Goal: Task Accomplishment & Management: Use online tool/utility

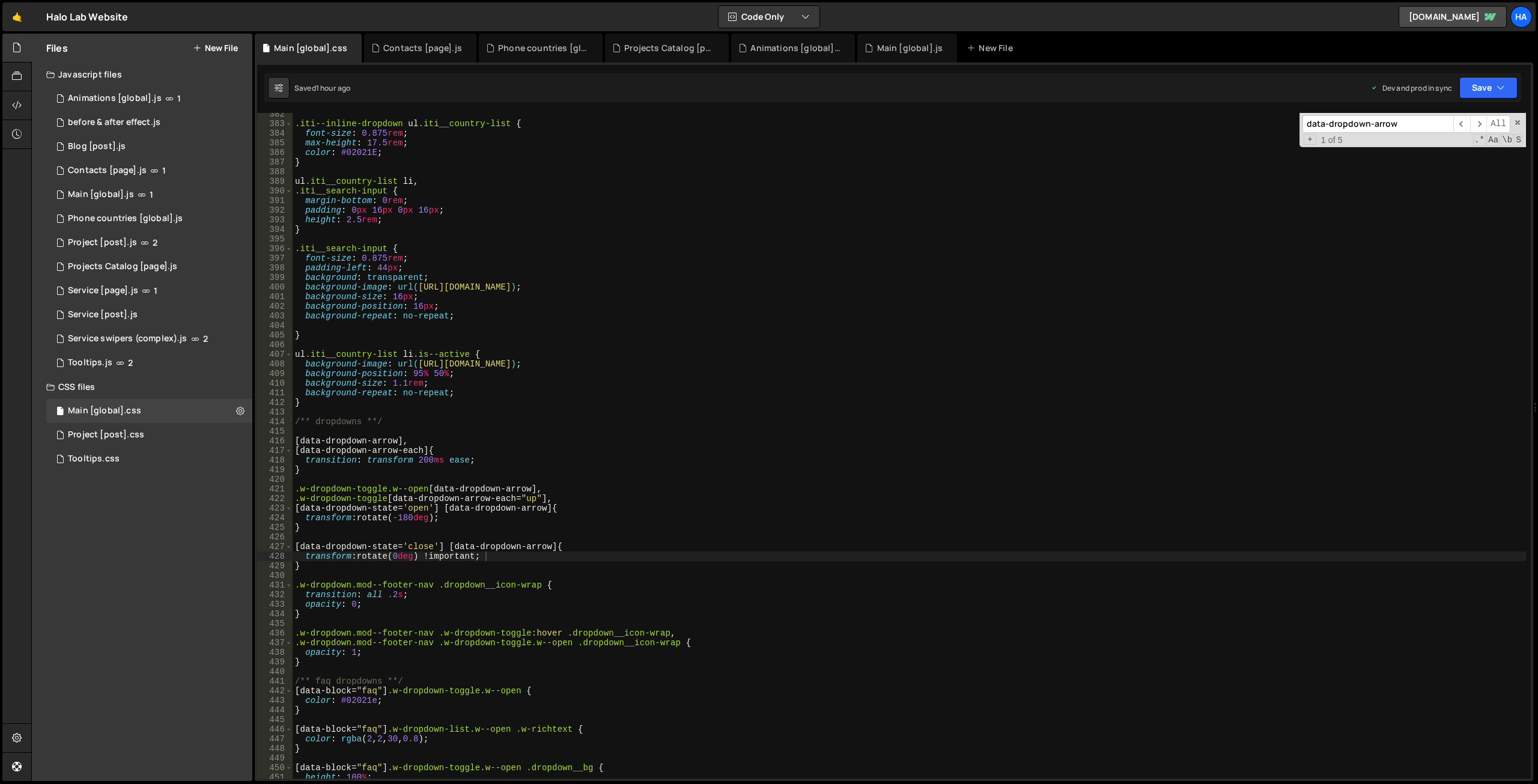
scroll to position [3665, 0]
click at [411, 41] on div "Contacts [page].js" at bounding box center [420, 48] width 112 height 29
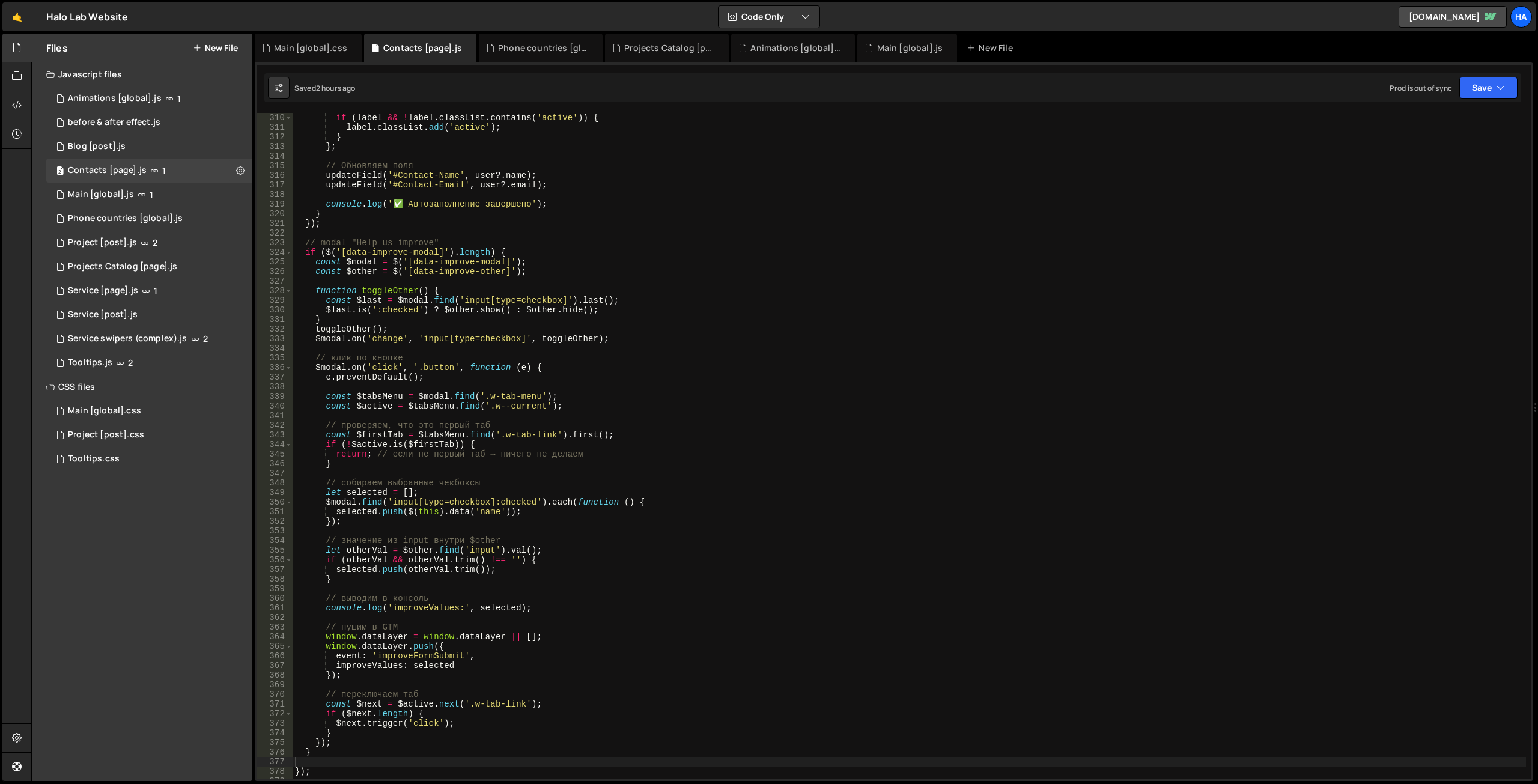
scroll to position [2969, 0]
click at [504, 249] on div "if ( label && ! label . classList . contains ( 'active' )) { label . classList …" at bounding box center [908, 455] width 1233 height 684
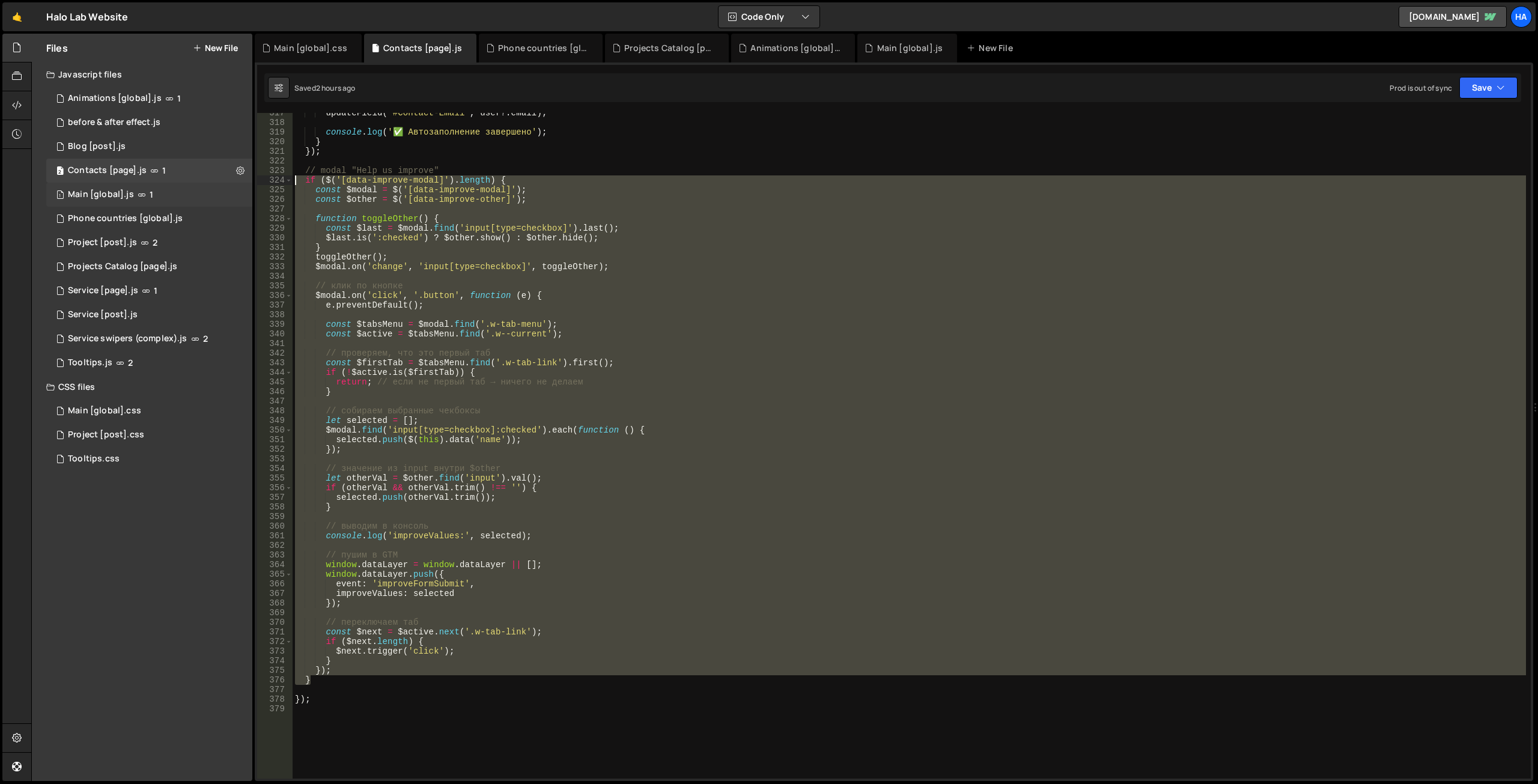
drag, startPoint x: 324, startPoint y: 679, endPoint x: 248, endPoint y: 182, distance: 502.8
click at [248, 182] on div "Files New File Javascript files 1 Animations [global].js 1 0 before & after eff…" at bounding box center [784, 408] width 1507 height 748
click at [629, 496] on div "updateField ( '#Contact-Email' , user ?. email ) ; console . log ( '✅ Автозапол…" at bounding box center [908, 445] width 1233 height 665
type textarea "selected.push(otherVal.trim());"
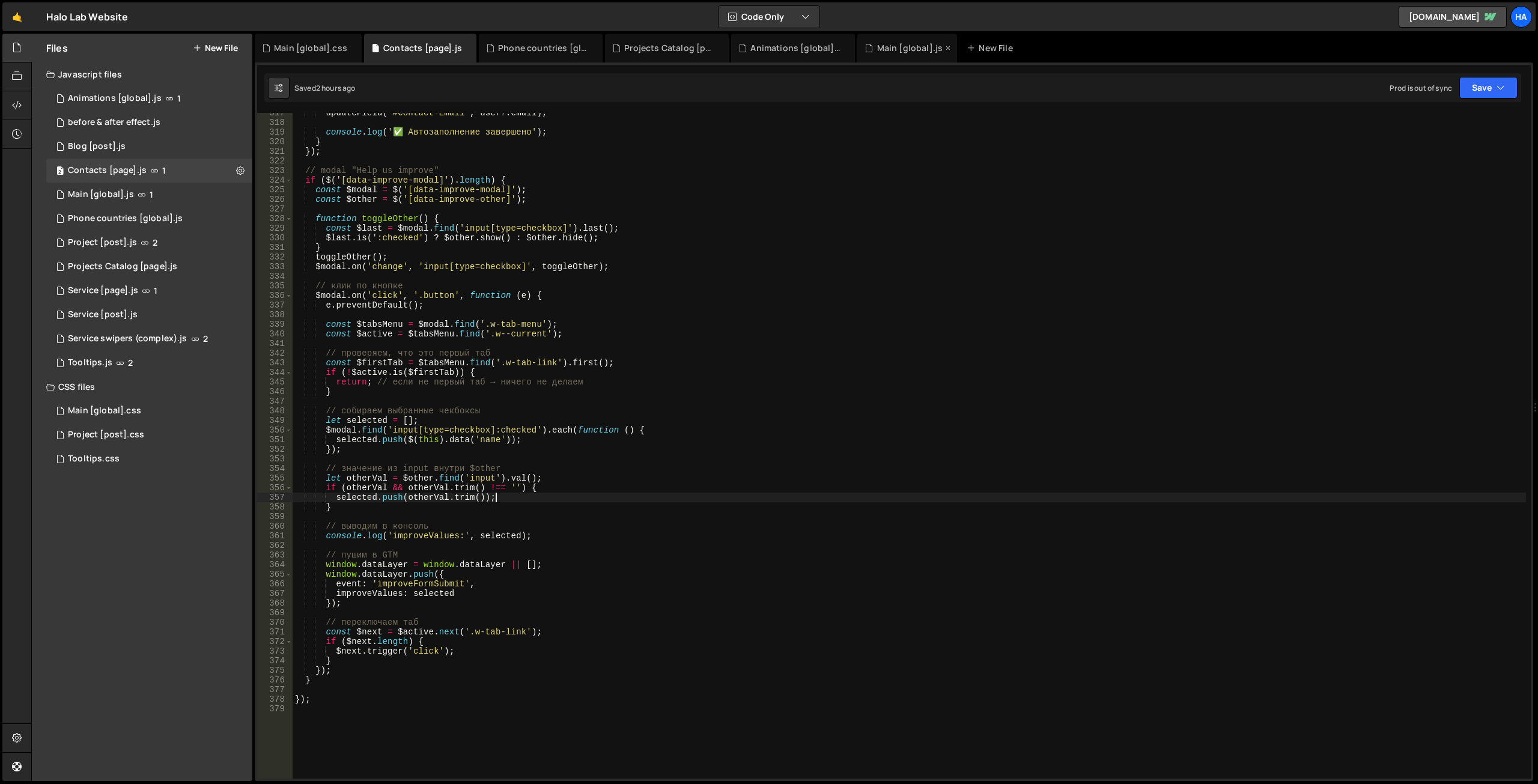
click at [919, 37] on div "Main [global].js" at bounding box center [907, 48] width 100 height 29
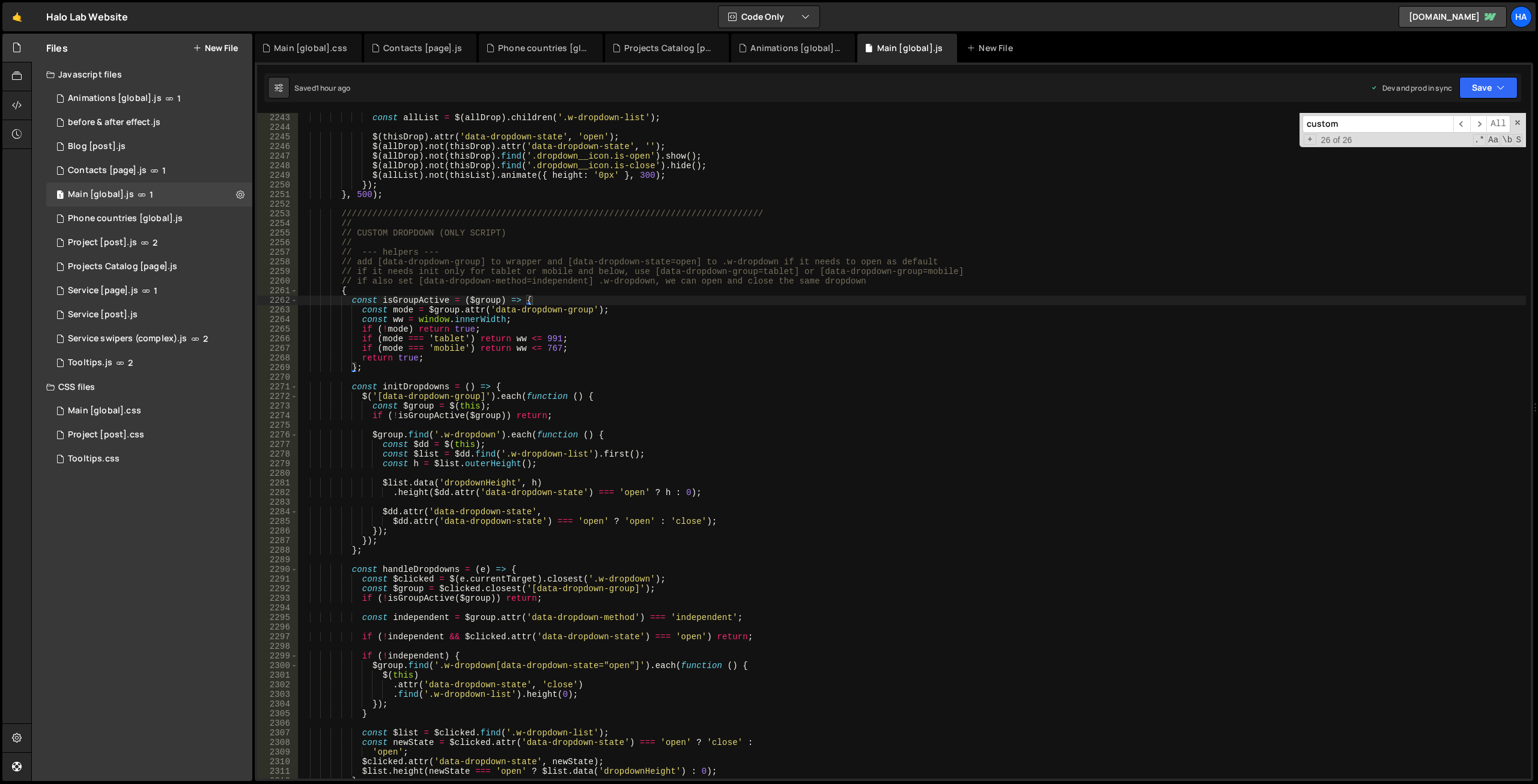
scroll to position [18202, 0]
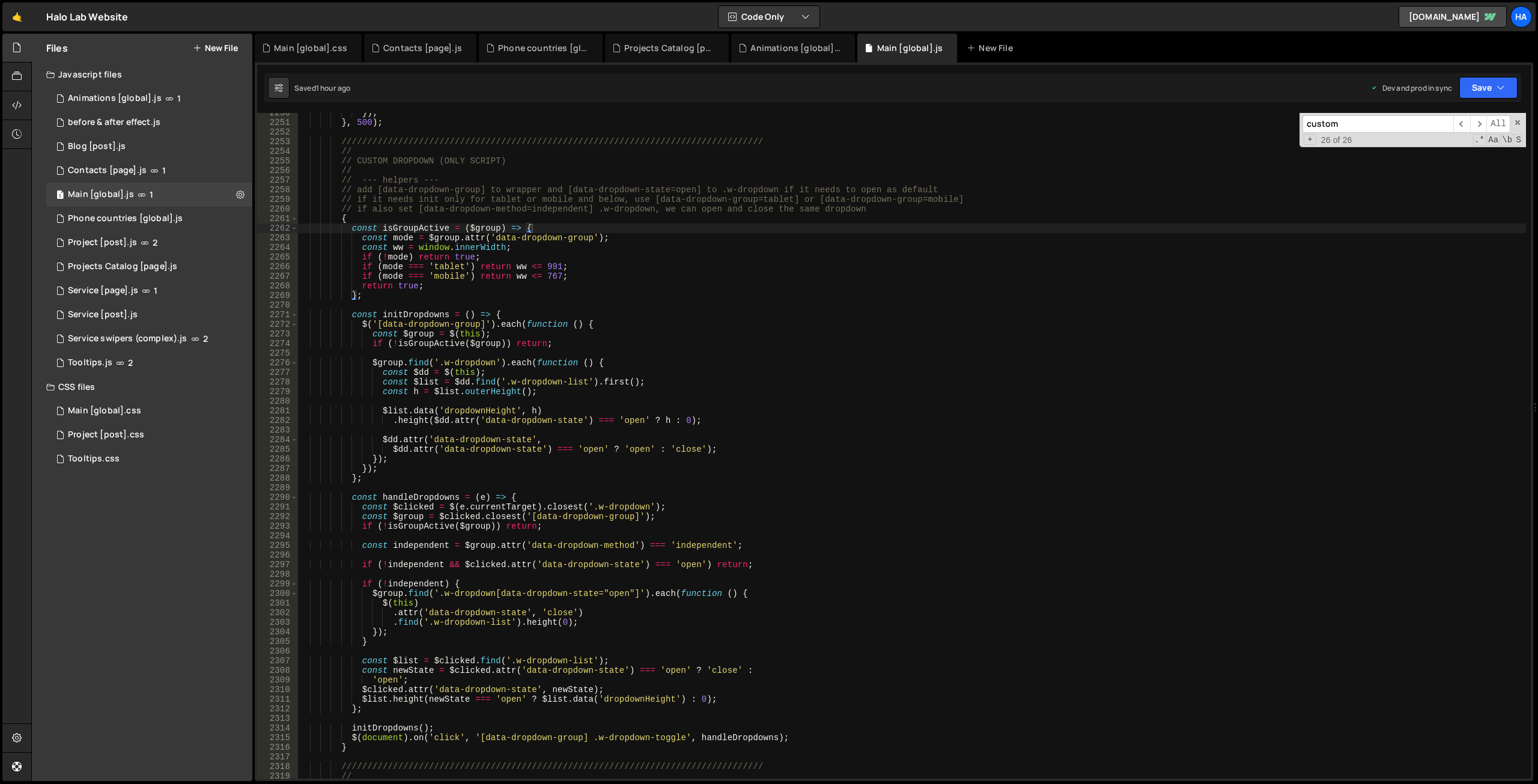
drag, startPoint x: 344, startPoint y: 221, endPoint x: 349, endPoint y: 235, distance: 14.9
click at [345, 221] on div "}) ; } , 500 ) ; //////////////////////////////////////////////////////////////…" at bounding box center [912, 450] width 1228 height 684
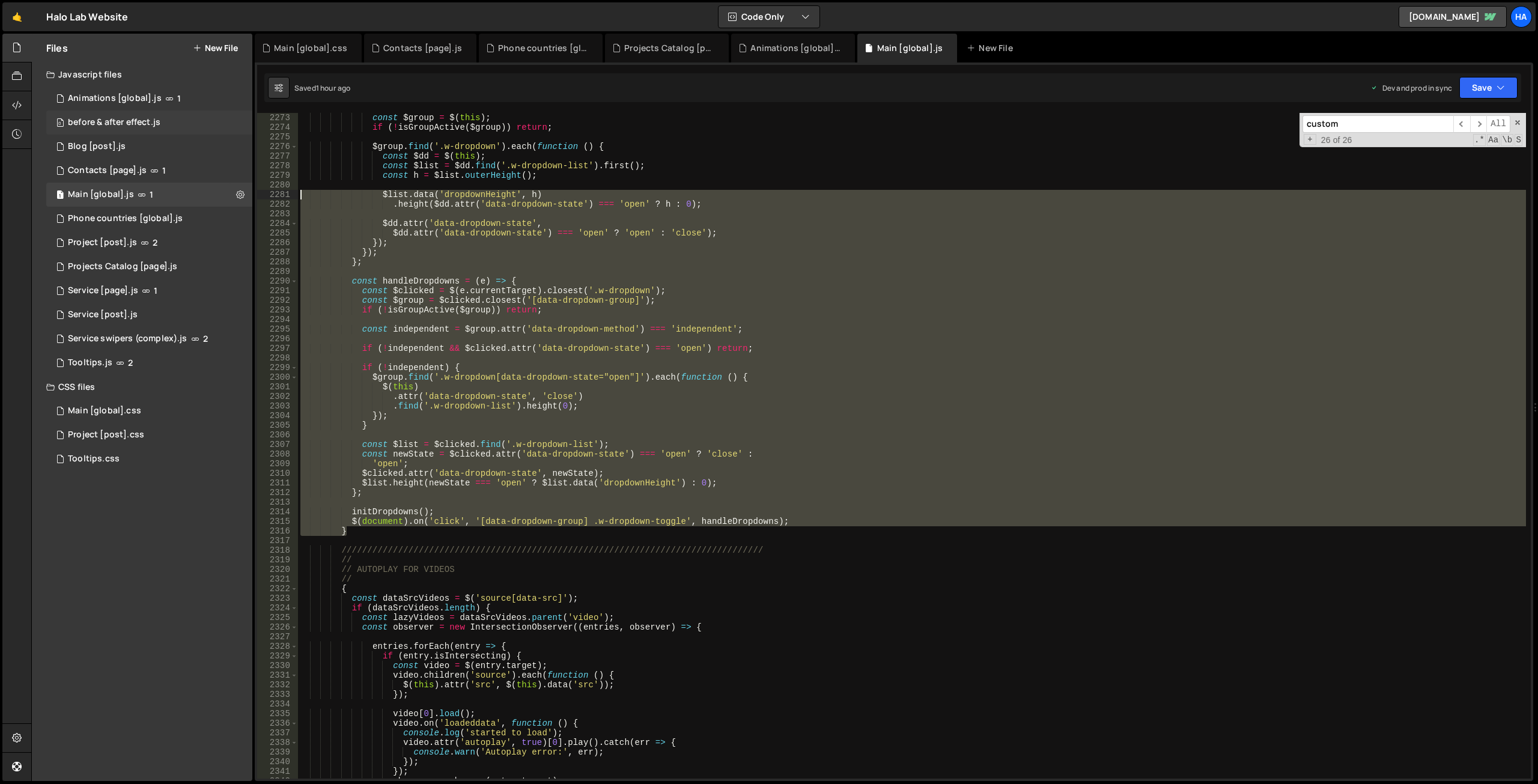
scroll to position [18125, 0]
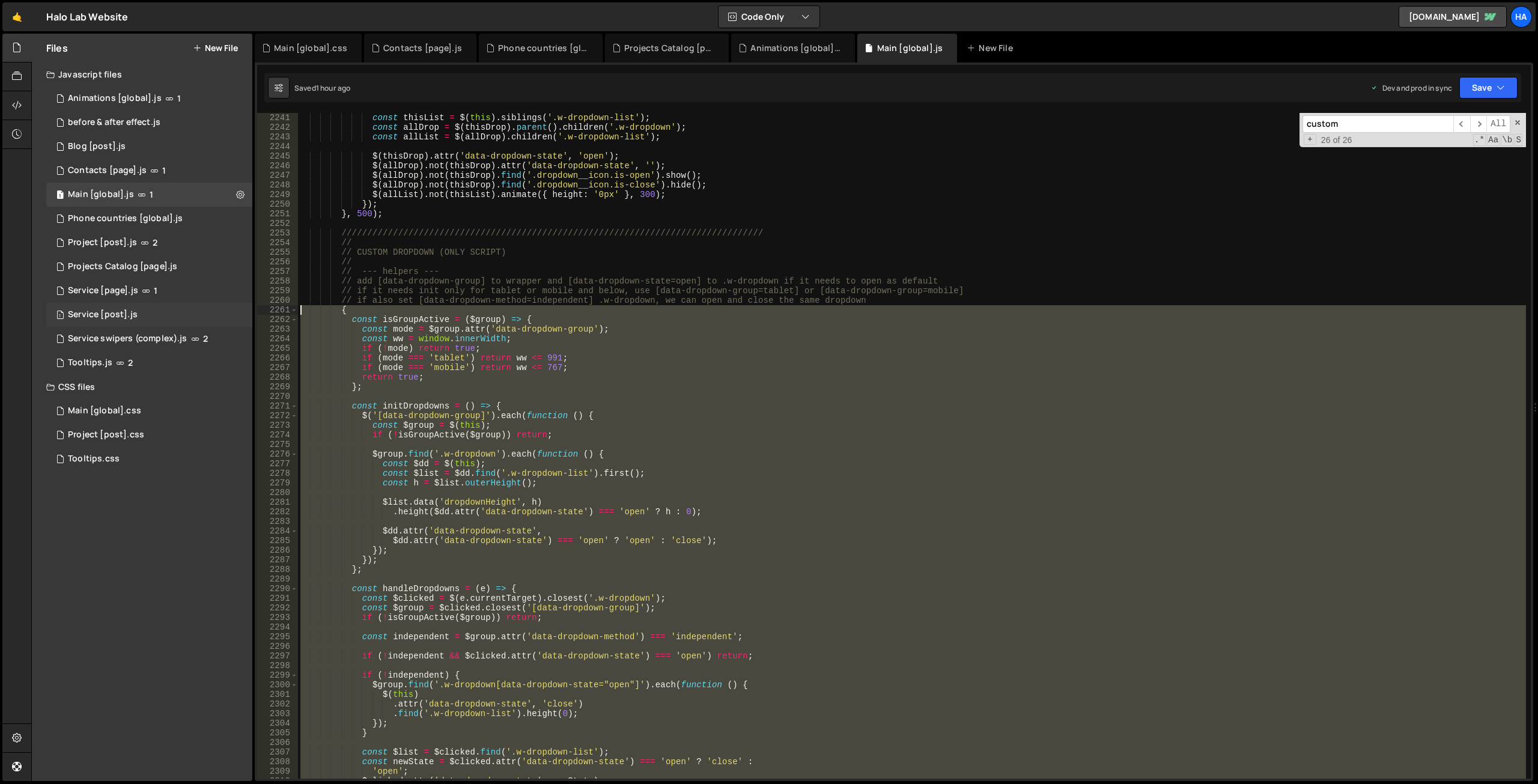
drag, startPoint x: 358, startPoint y: 534, endPoint x: 221, endPoint y: 312, distance: 260.9
click at [221, 312] on div "Files New File Javascript files 1 Animations [global].js 1 0 before & after eff…" at bounding box center [784, 408] width 1507 height 748
type textarea "{ const isGroupActive = ($group) => {"
paste textarea
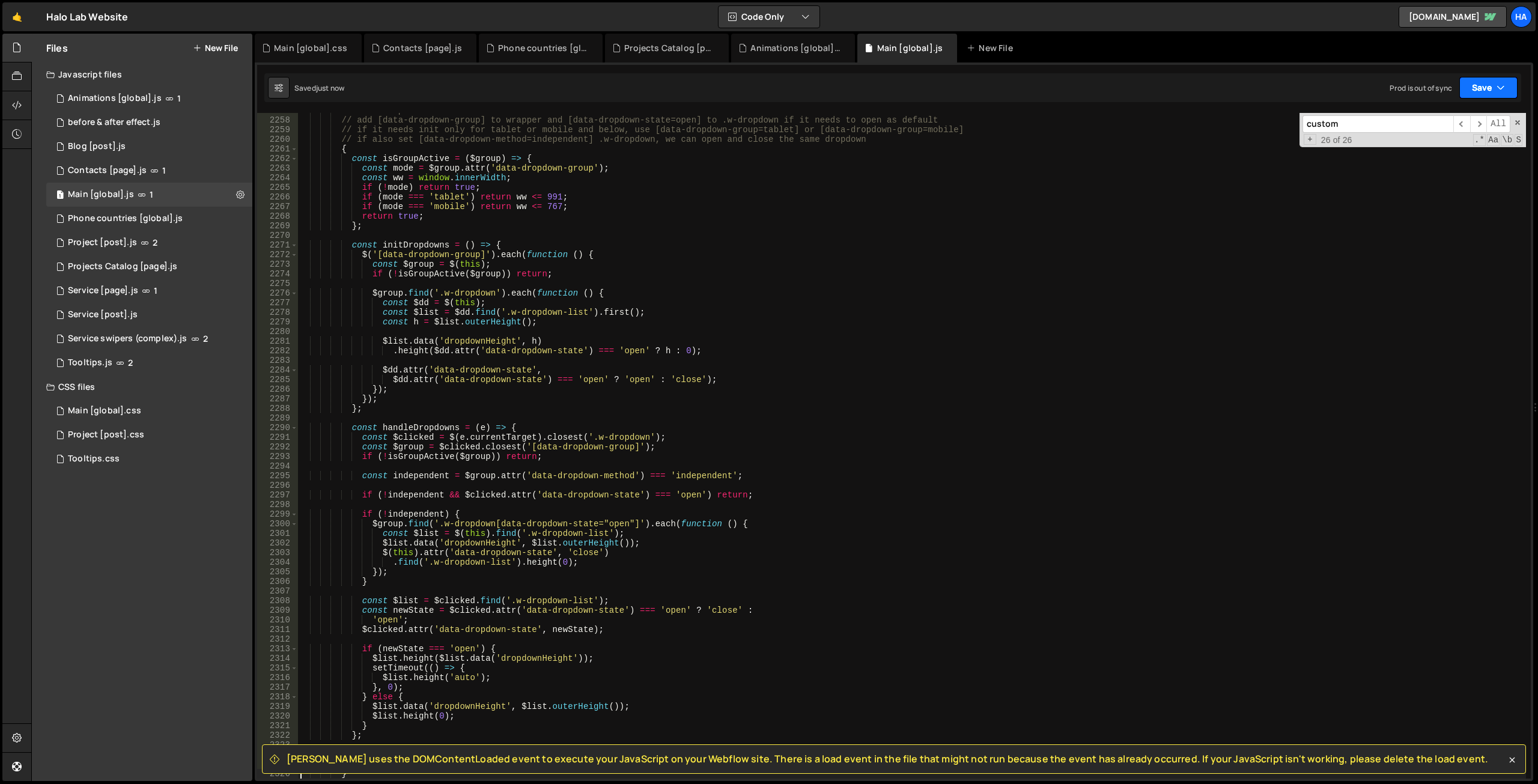
click at [1492, 86] on button "Save" at bounding box center [1488, 88] width 58 height 22
click at [1463, 158] on div "Save to Production S" at bounding box center [1448, 156] width 125 height 12
click at [751, 440] on div "// --- helpers --- // add [data-dropdown-group] to wrapper and [data-dropdown-s…" at bounding box center [912, 448] width 1228 height 684
click at [667, 350] on div "// --- helpers --- // add [data-dropdown-group] to wrapper and [data-dropdown-s…" at bounding box center [912, 448] width 1228 height 684
click at [620, 342] on div "// --- helpers --- // add [data-dropdown-group] to wrapper and [data-dropdown-s…" at bounding box center [912, 448] width 1228 height 684
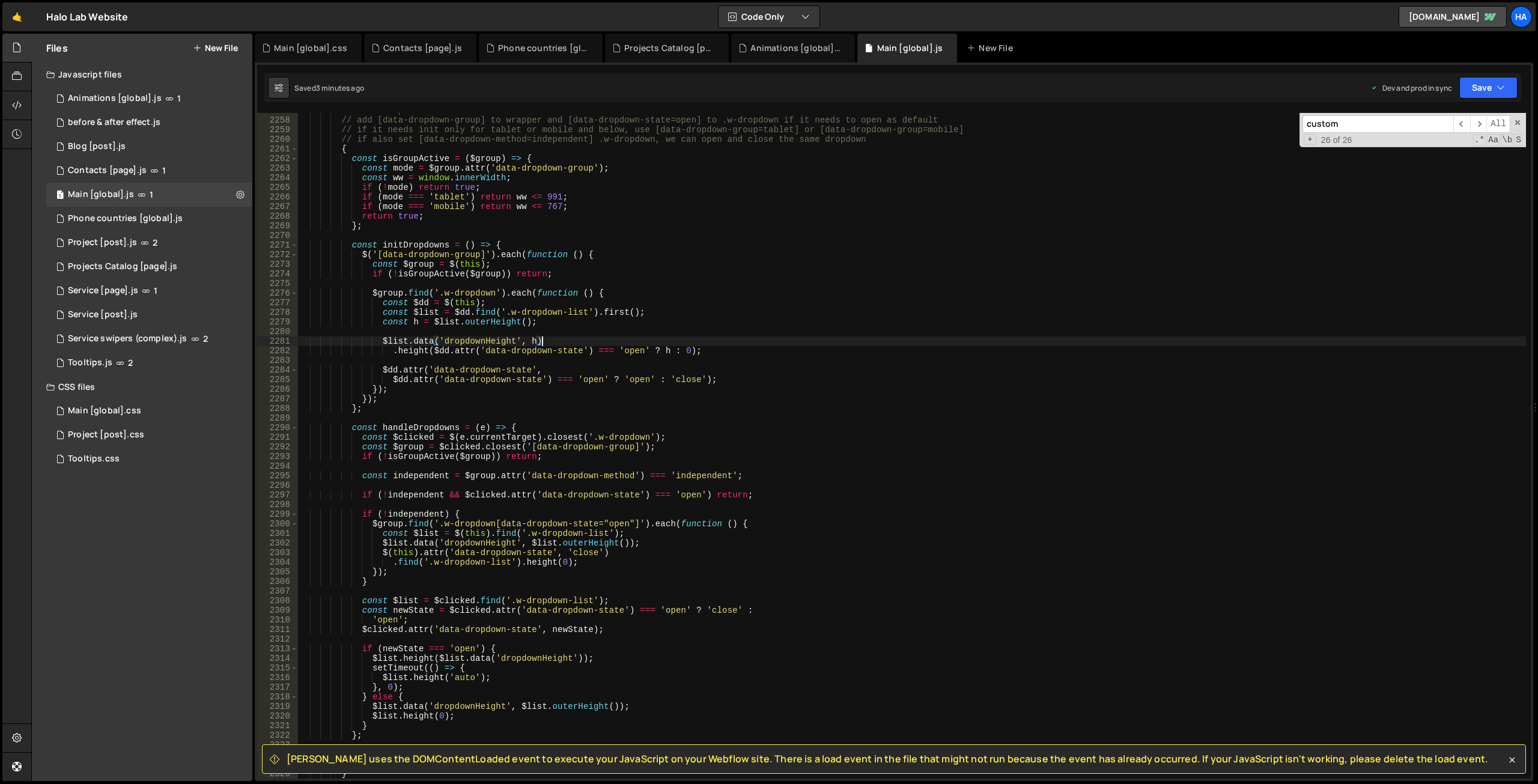
click at [498, 242] on div "// --- helpers --- // add [data-dropdown-group] to wrapper and [data-dropdown-s…" at bounding box center [912, 448] width 1228 height 684
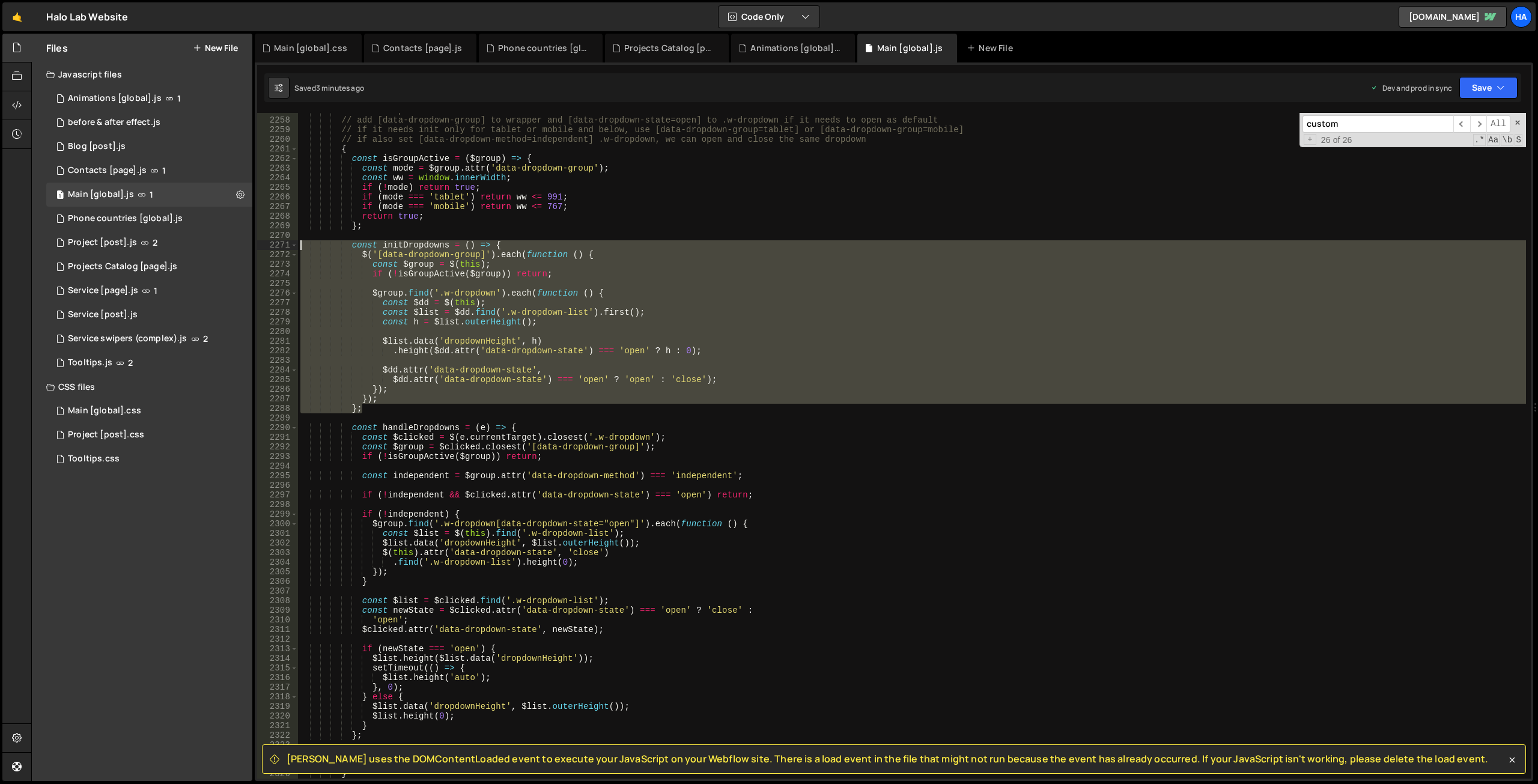
drag, startPoint x: 379, startPoint y: 410, endPoint x: 257, endPoint y: 243, distance: 206.8
click at [257, 243] on div "const initDropdowns = () => { 2257 2258 2259 2260 2261 2262 2263 2264 2265 2266…" at bounding box center [894, 445] width 1274 height 665
type textarea "const initDropdowns = () => { $('[data-dropdown-group]').each(function () {"
paste textarea
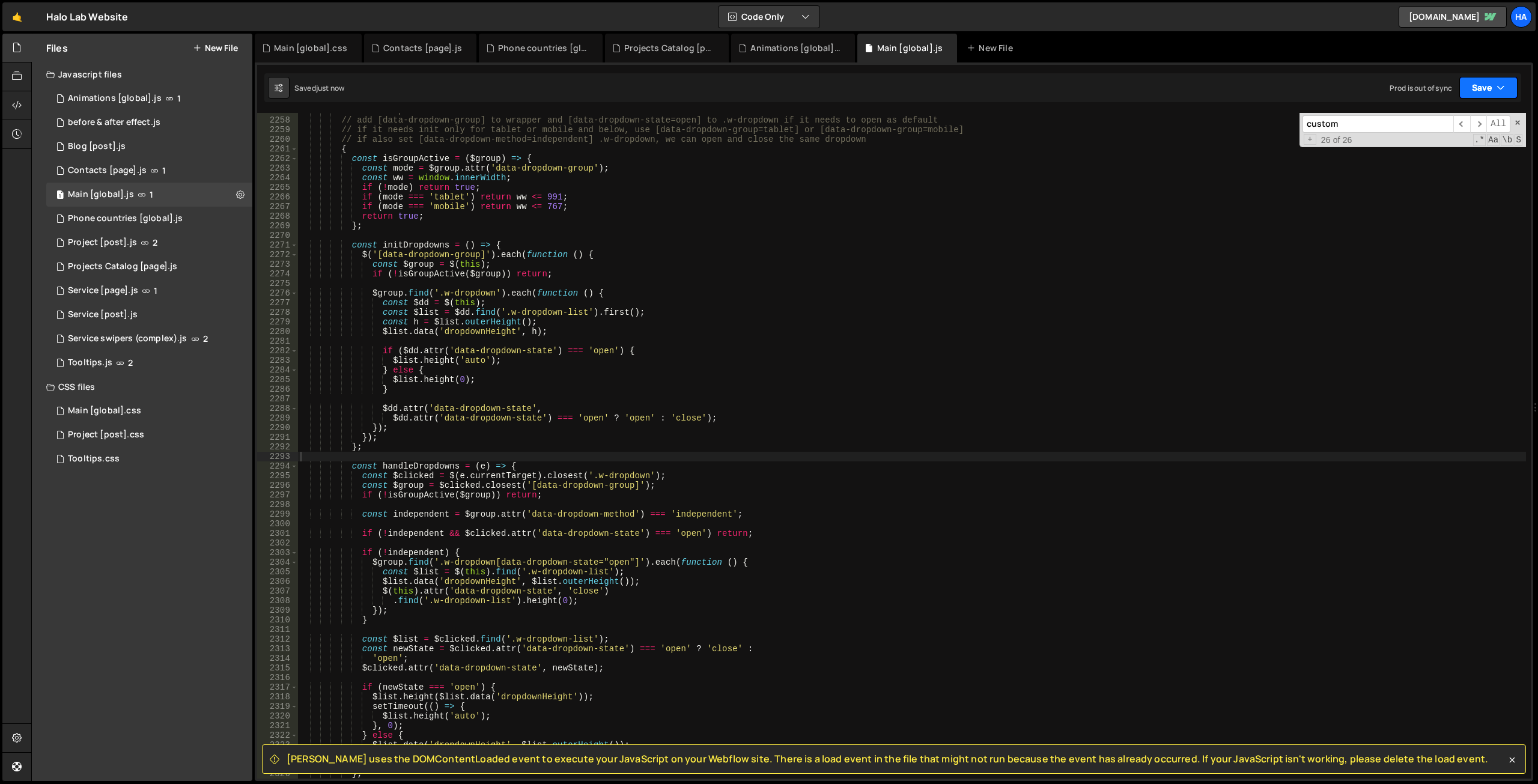
click at [1492, 93] on button "Save" at bounding box center [1488, 88] width 58 height 22
click at [1453, 171] on div "3 minutes ago" at bounding box center [1430, 169] width 47 height 10
click at [409, 49] on div "Contacts [page].js" at bounding box center [423, 48] width 79 height 12
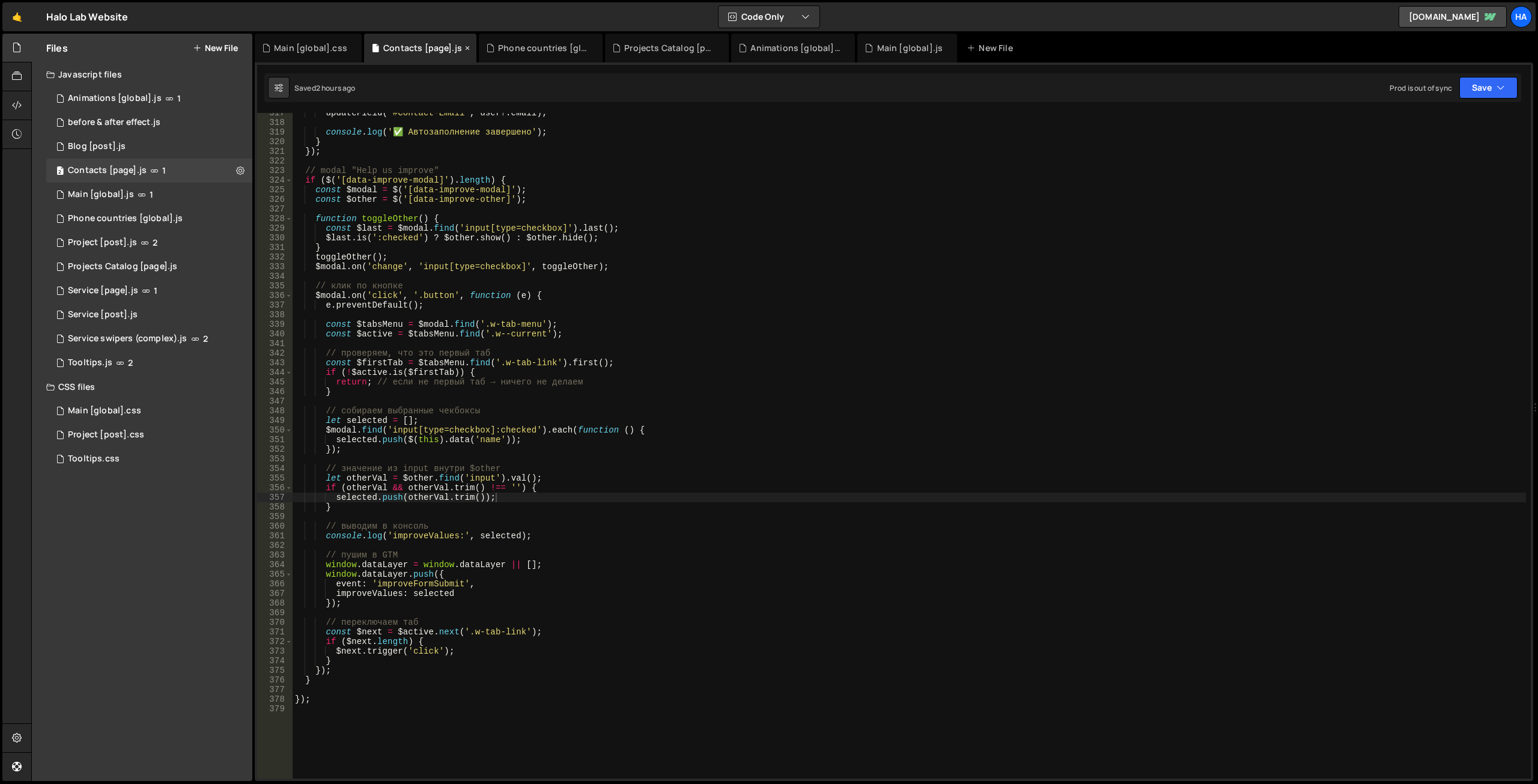
scroll to position [0, 0]
type textarea "});"
click at [367, 606] on div "updateField ( '#Contact-Email' , user ?. email ) ; console . log ( '✅ Автозапол…" at bounding box center [908, 450] width 1233 height 684
paste textarea "});"
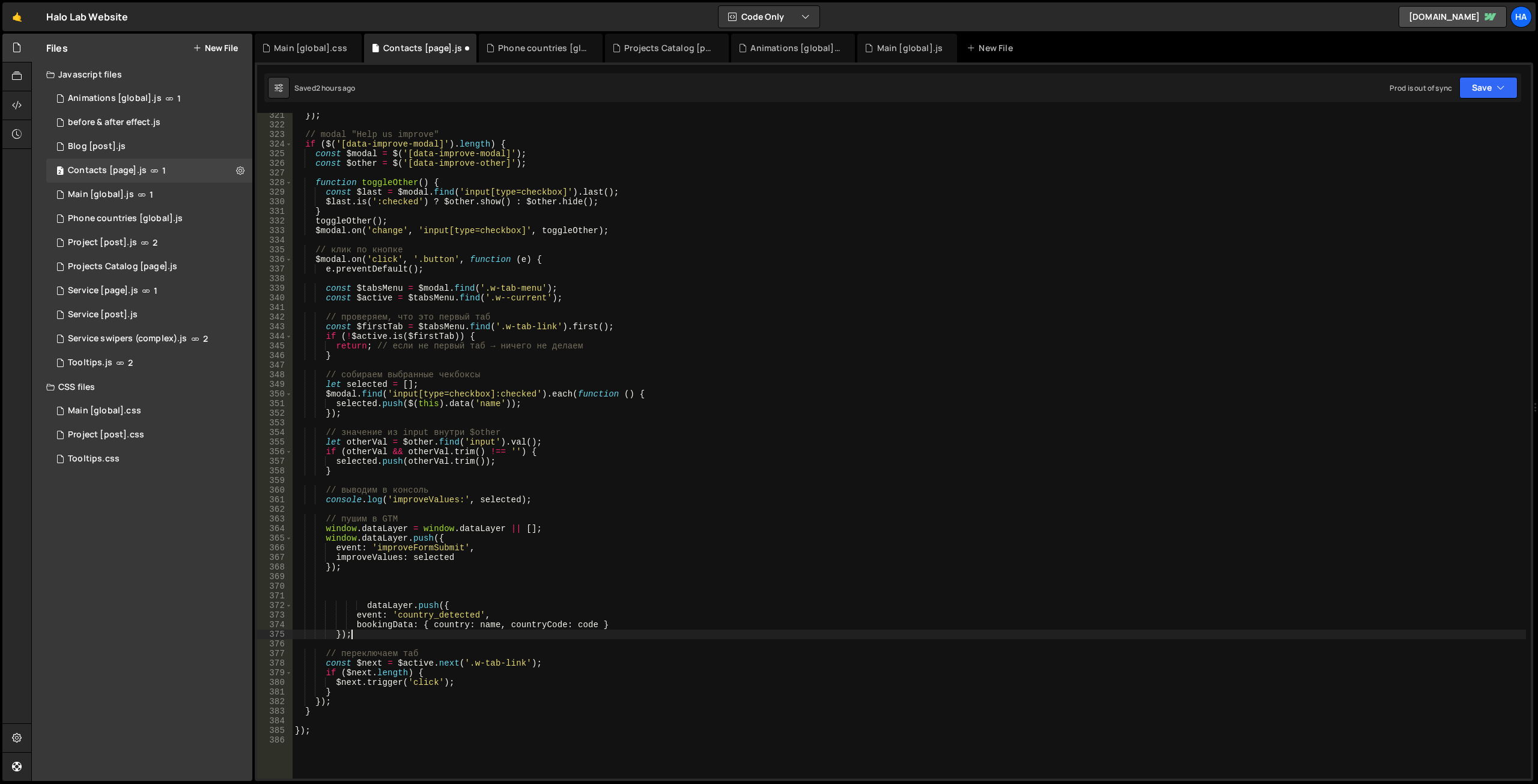
scroll to position [3077, 0]
click at [413, 559] on div "}) ; // modal "Help us improve" if ( $ ( '[data-improve-modal]' ) . length ) { …" at bounding box center [908, 452] width 1233 height 684
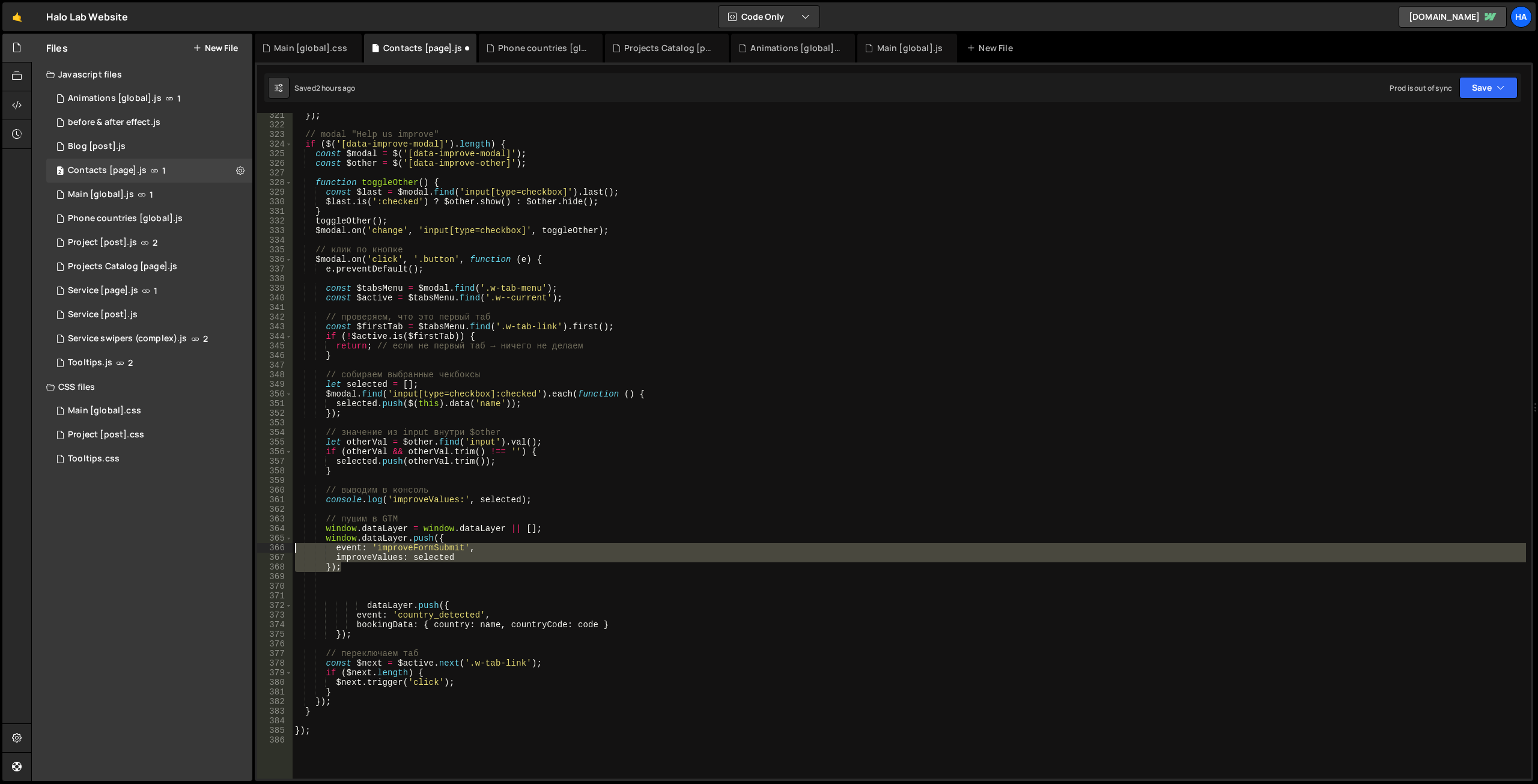
drag, startPoint x: 361, startPoint y: 570, endPoint x: 288, endPoint y: 544, distance: 77.5
click at [288, 544] on div "improveValues: selected 321 322 323 324 325 326 327 328 329 330 331 332 333 334…" at bounding box center [894, 445] width 1274 height 665
click at [435, 559] on div "}) ; // modal "Help us improve" if ( $ ( '[data-improve-modal]' ) . length ) { …" at bounding box center [908, 445] width 1233 height 665
click at [435, 559] on div "}) ; // modal "Help us improve" if ( $ ( '[data-improve-modal]' ) . length ) { …" at bounding box center [908, 452] width 1233 height 684
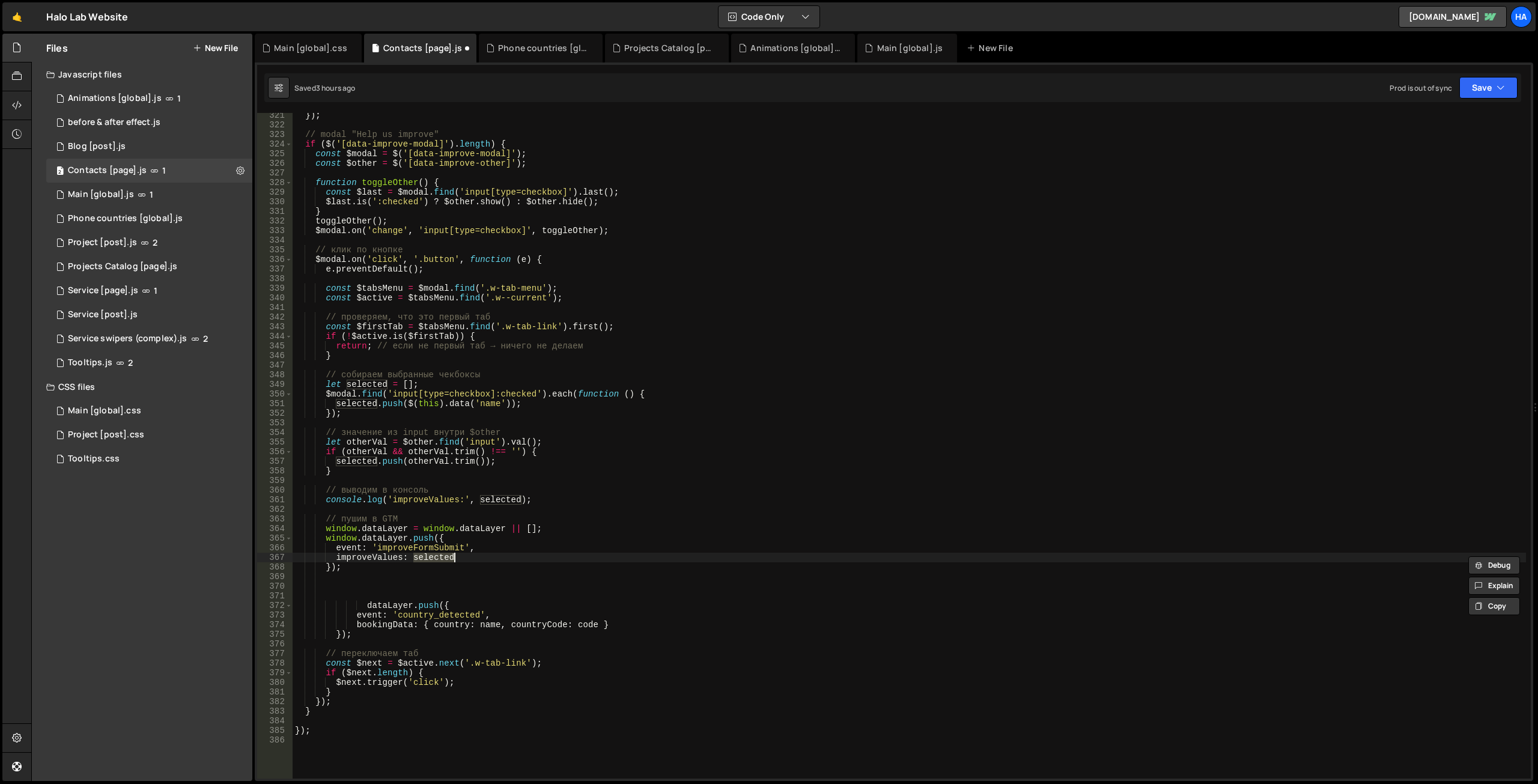
scroll to position [3005, 0]
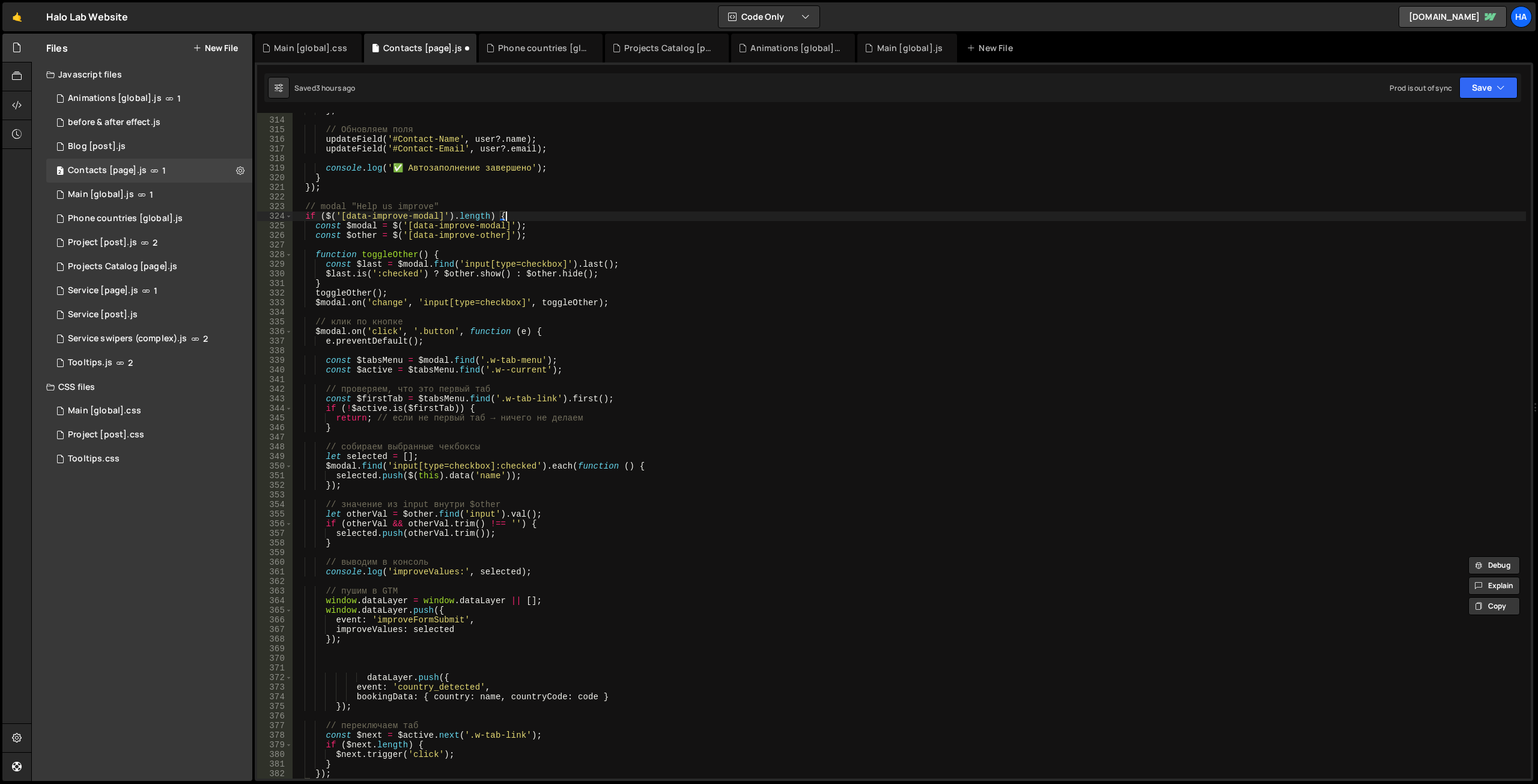
click at [514, 217] on div "} ; // Обновляем поля updateField ( '#Contact-Name' , user ?. name ) ; [PERSON_…" at bounding box center [908, 448] width 1233 height 684
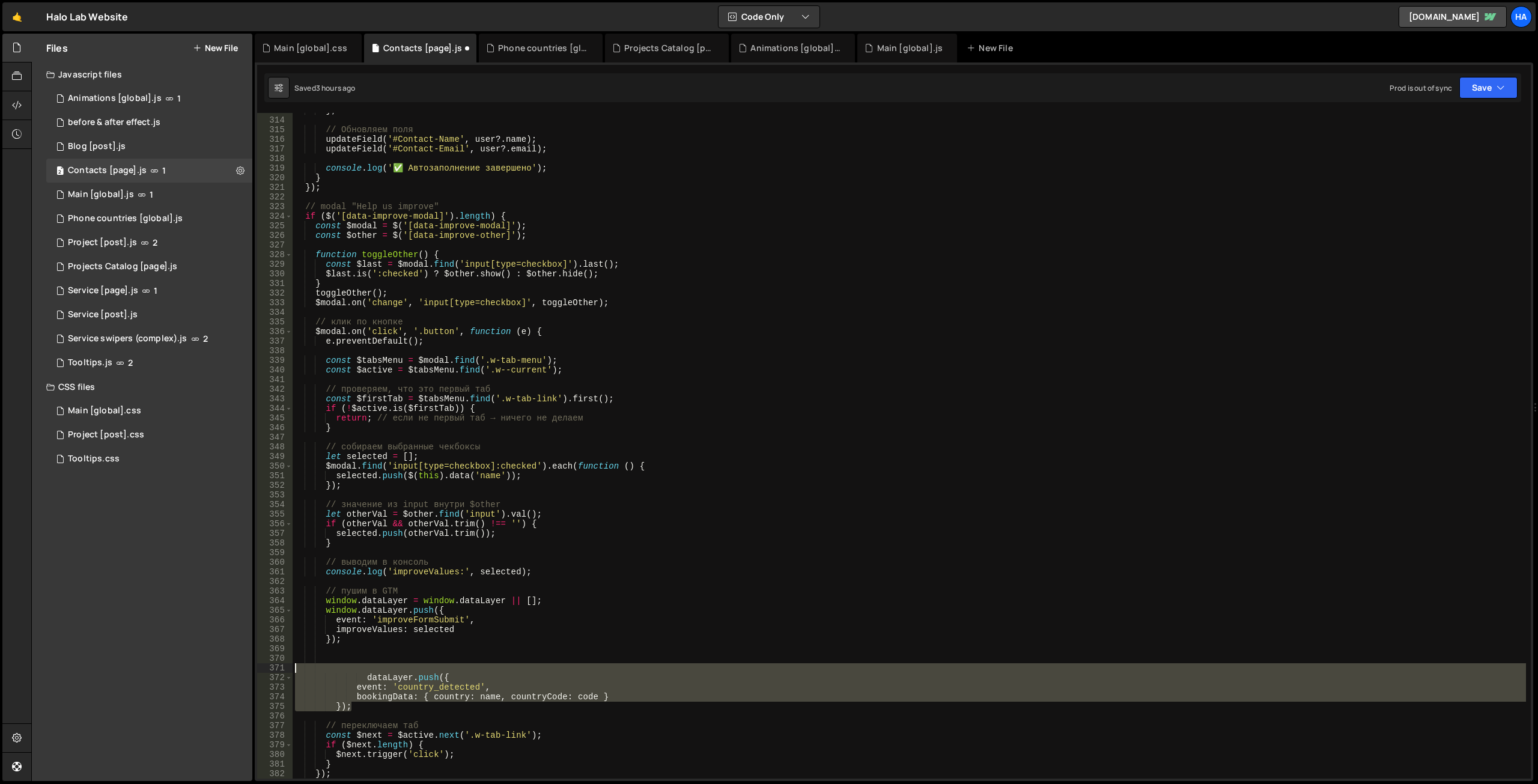
drag, startPoint x: 369, startPoint y: 708, endPoint x: 279, endPoint y: 671, distance: 97.3
click at [279, 671] on div "if ($('[data-improve-modal]').length) { 313 314 315 316 317 318 319 320 321 322…" at bounding box center [894, 445] width 1274 height 665
type textarea "dataLayer.push({"
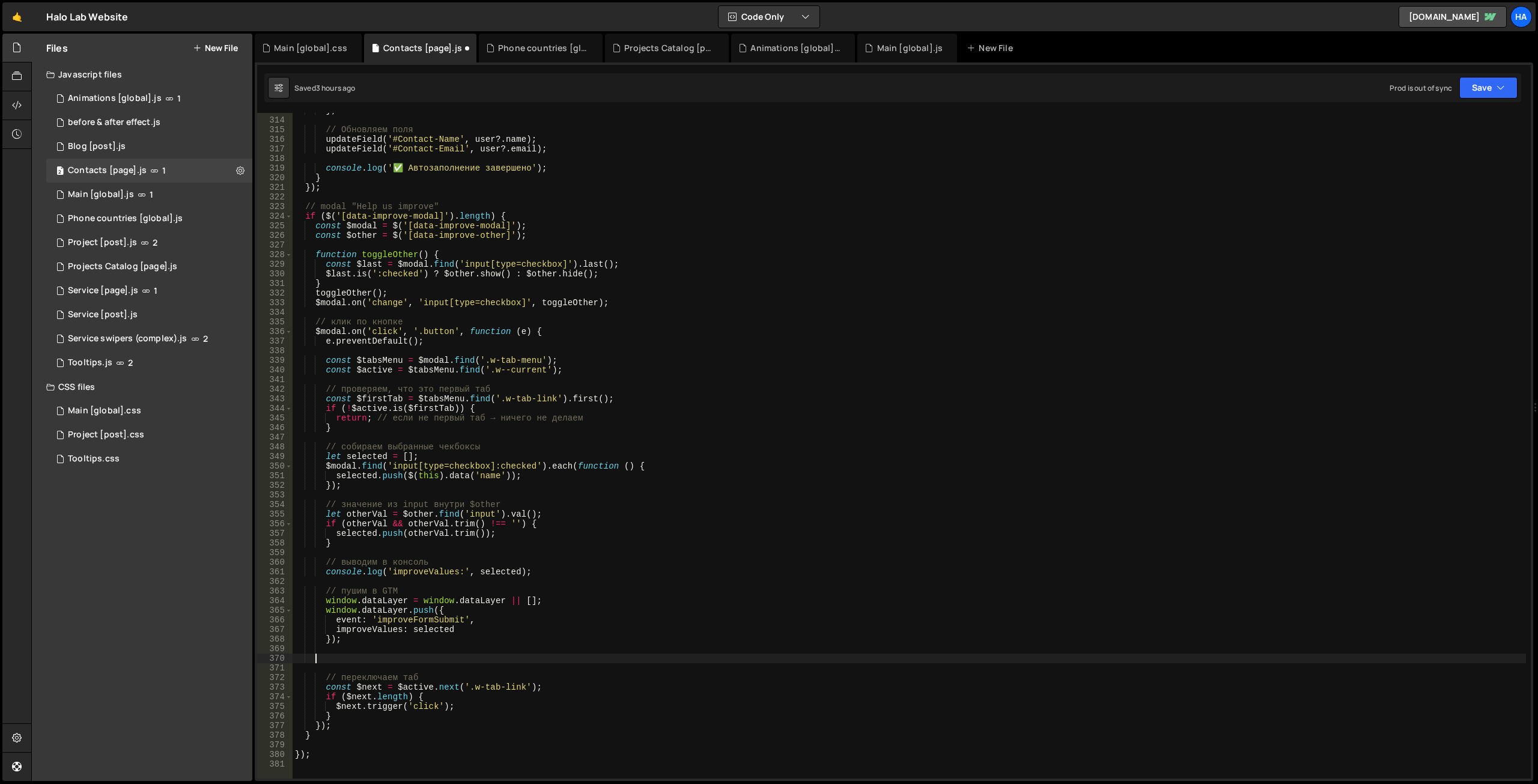
scroll to position [2969, 0]
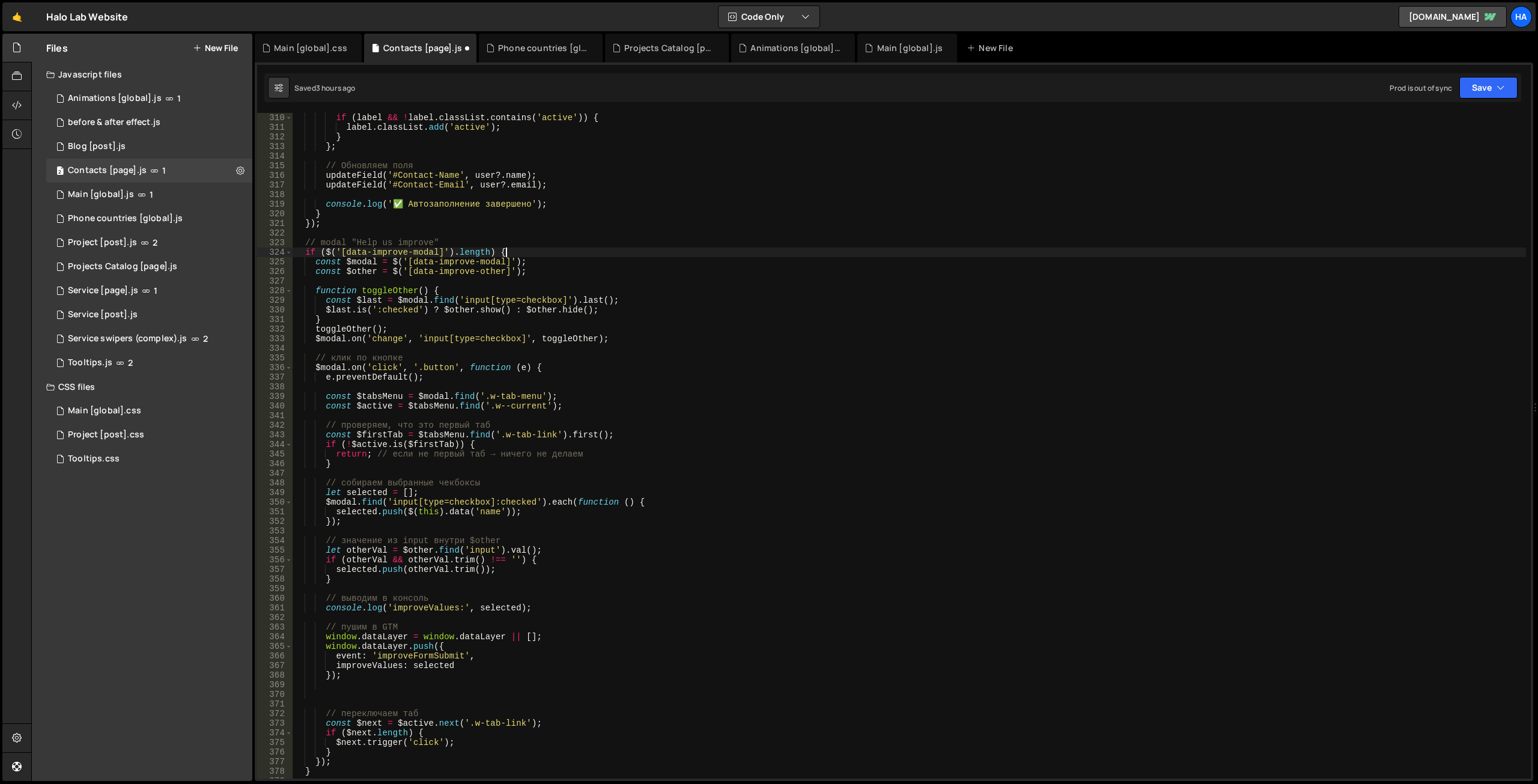
click at [505, 251] on div "if ( label && ! label . classList . contains ( 'active' )) { label . classList …" at bounding box center [908, 455] width 1233 height 684
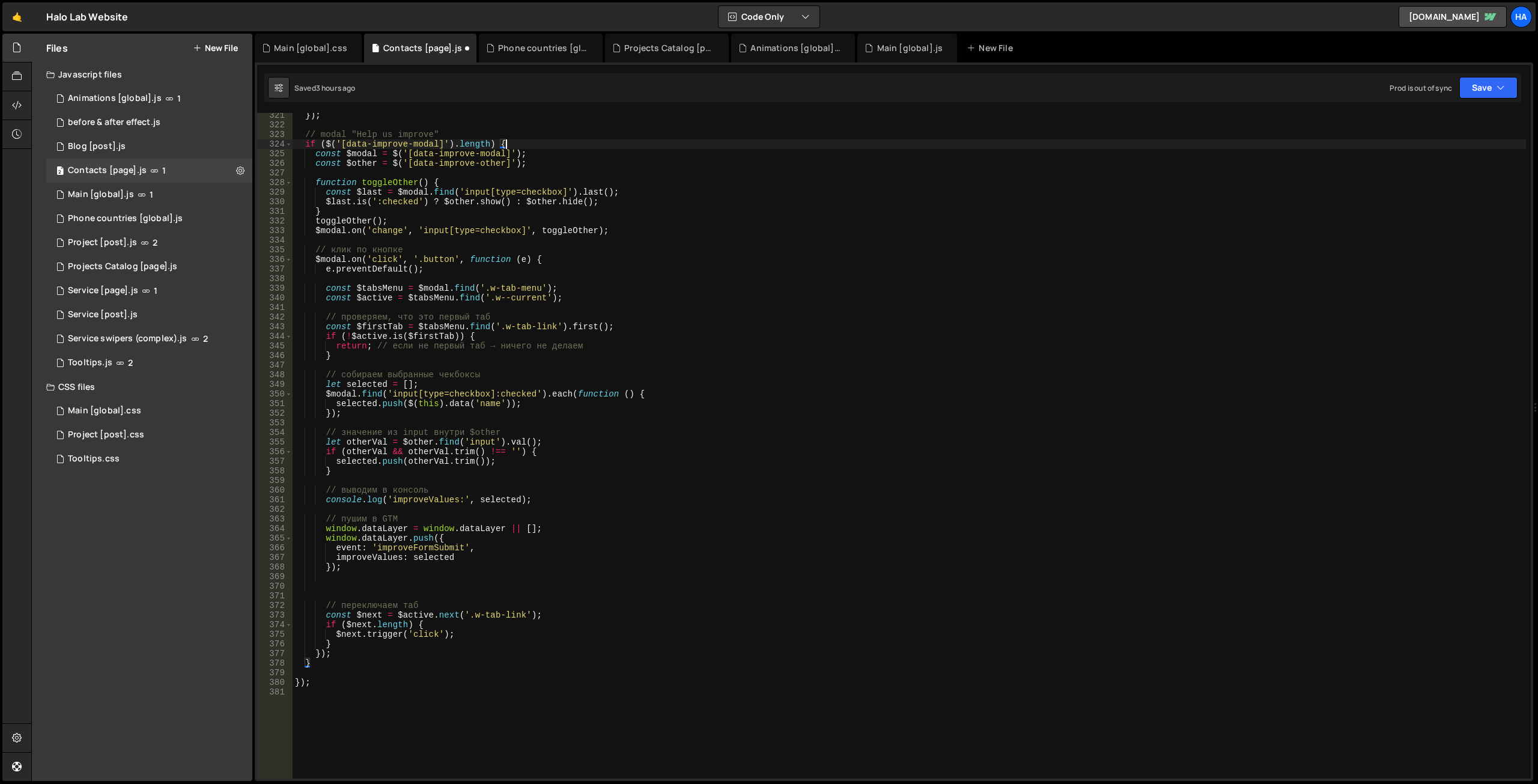
click at [340, 655] on div "}) ; // modal "Help us improve" if ( $ ( '[data-improve-modal]' ) . length ) { …" at bounding box center [908, 452] width 1233 height 684
type textarea "});"
click at [376, 648] on div "fun ction local fun snippet fun ction keyword Fun ction keyword" at bounding box center [402, 676] width 179 height 71
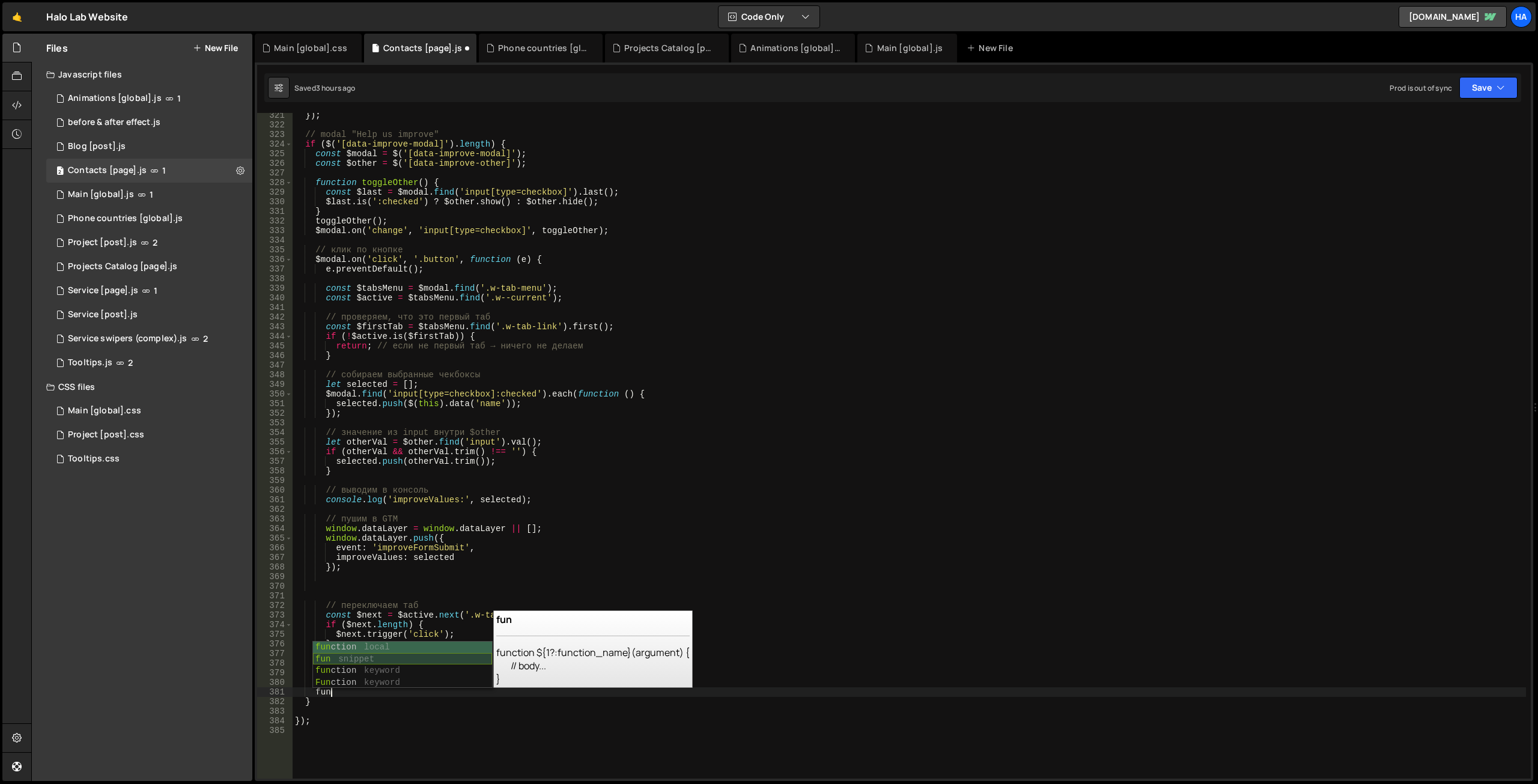
click at [430, 659] on div "fun ction local fun snippet fun ction keyword Fun ction keyword" at bounding box center [402, 676] width 179 height 71
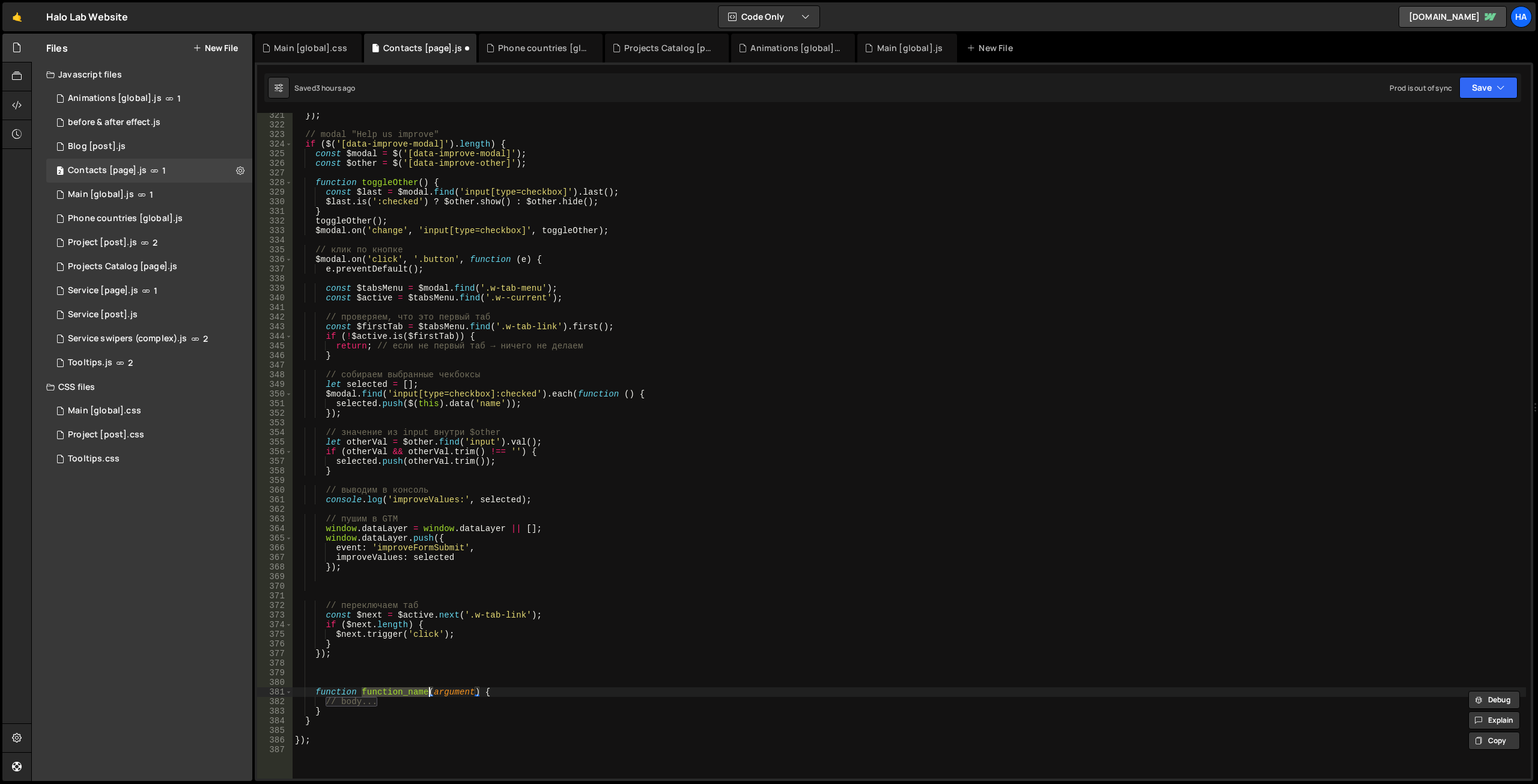
click at [423, 704] on div "}) ; // modal "Help us improve" if ( $ ( '[data-improve-modal]' ) . length ) { …" at bounding box center [908, 452] width 1233 height 684
drag, startPoint x: 401, startPoint y: 703, endPoint x: 327, endPoint y: 703, distance: 74.0
click at [327, 703] on div "}) ; // modal "Help us improve" if ( $ ( '[data-improve-modal]' ) . length ) { …" at bounding box center [908, 452] width 1233 height 684
paste textarea "modal-improve"
drag, startPoint x: 348, startPoint y: 153, endPoint x: 376, endPoint y: 155, distance: 28.1
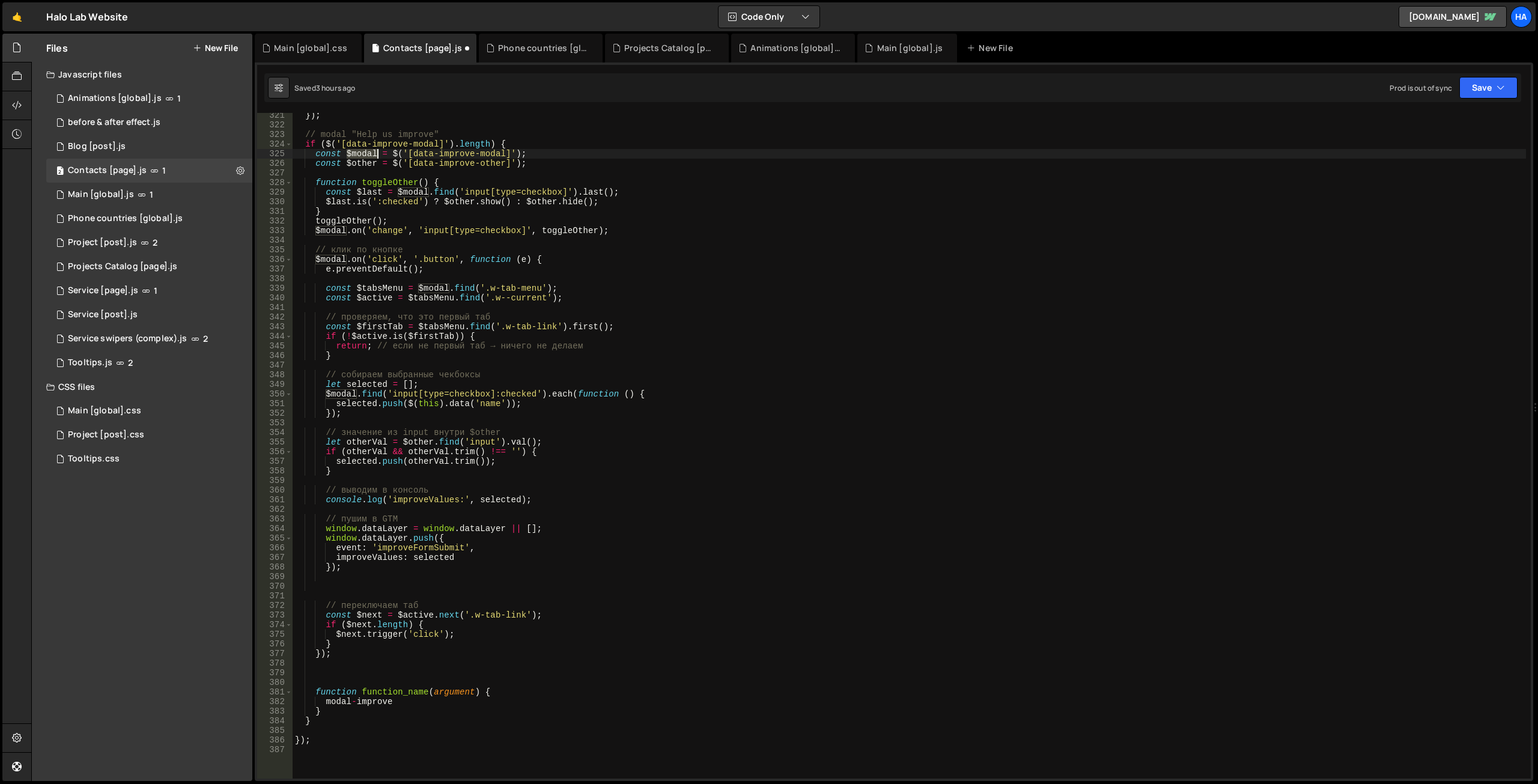
click at [376, 155] on div "}) ; // modal "Help us improve" if ( $ ( '[data-improve-modal]' ) . length ) { …" at bounding box center [908, 452] width 1233 height 684
drag, startPoint x: 399, startPoint y: 702, endPoint x: 325, endPoint y: 702, distance: 74.0
click at [325, 702] on div "}) ; // modal "Help us improve" if ( $ ( '[data-improve-modal]' ) . length ) { …" at bounding box center [908, 452] width 1233 height 684
paste textarea "$modal"
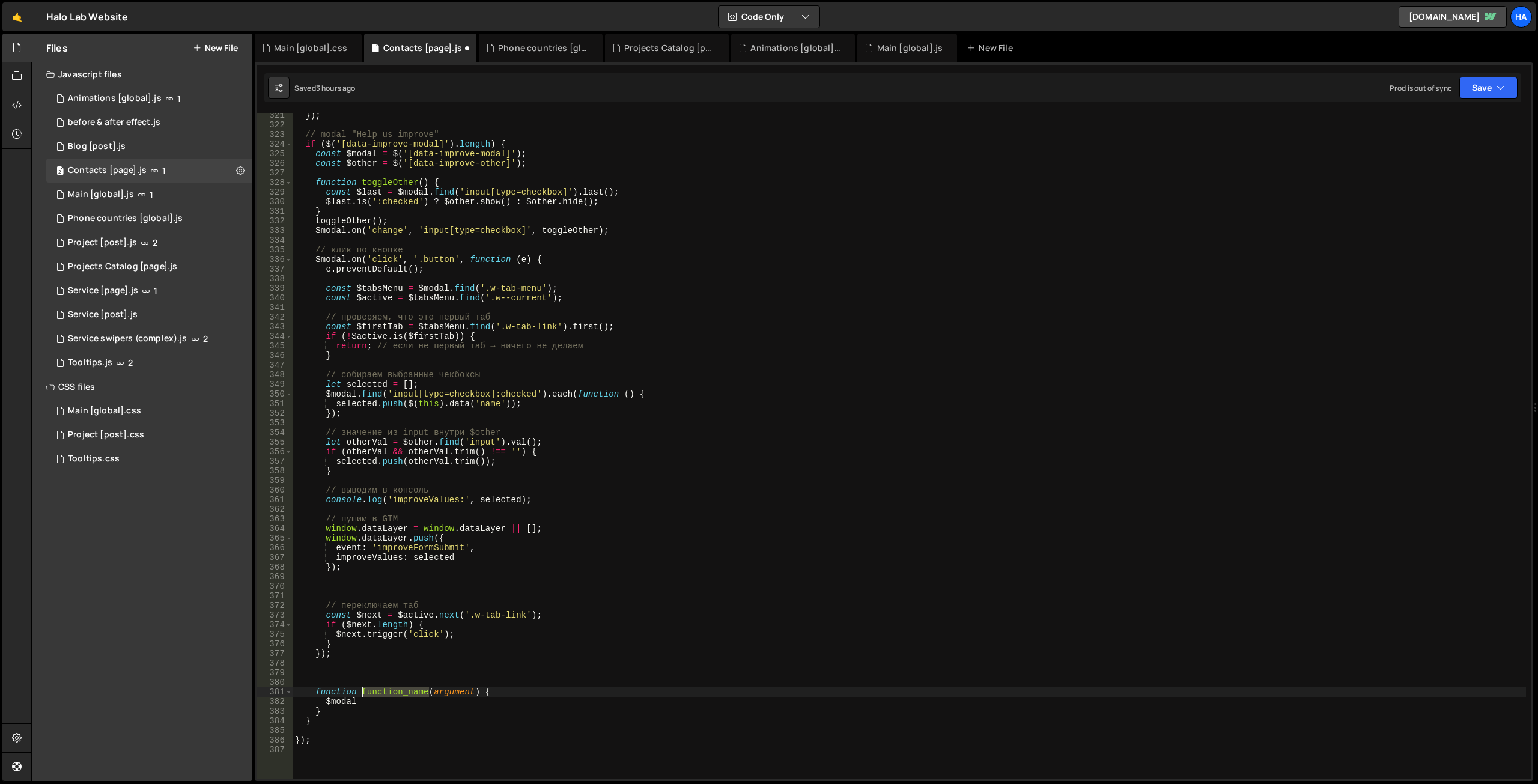
drag, startPoint x: 430, startPoint y: 691, endPoint x: 362, endPoint y: 688, distance: 68.1
click at [362, 688] on div "}) ; // modal "Help us improve" if ( $ ( '[data-improve-modal]' ) . length ) { …" at bounding box center [908, 452] width 1233 height 684
click at [458, 694] on div "}) ; // modal "Help us improve" if ( $ ( '[data-improve-modal]' ) . length ) { …" at bounding box center [908, 452] width 1233 height 684
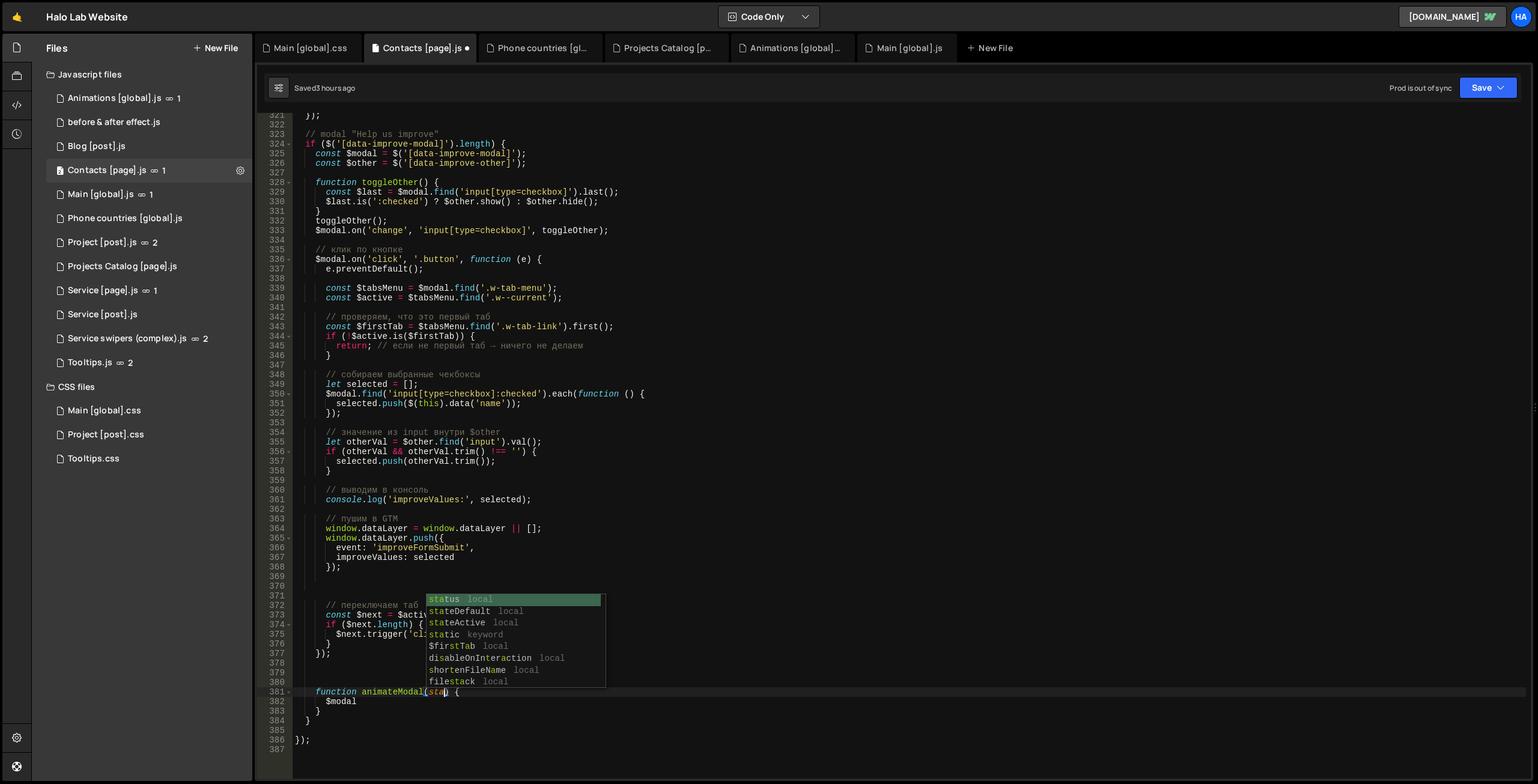
scroll to position [0, 11]
type textarea "function animateModal(state) {"
click at [475, 694] on div "}) ; // modal "Help us improve" if ( $ ( '[data-improve-modal]' ) . length ) { …" at bounding box center [908, 452] width 1233 height 684
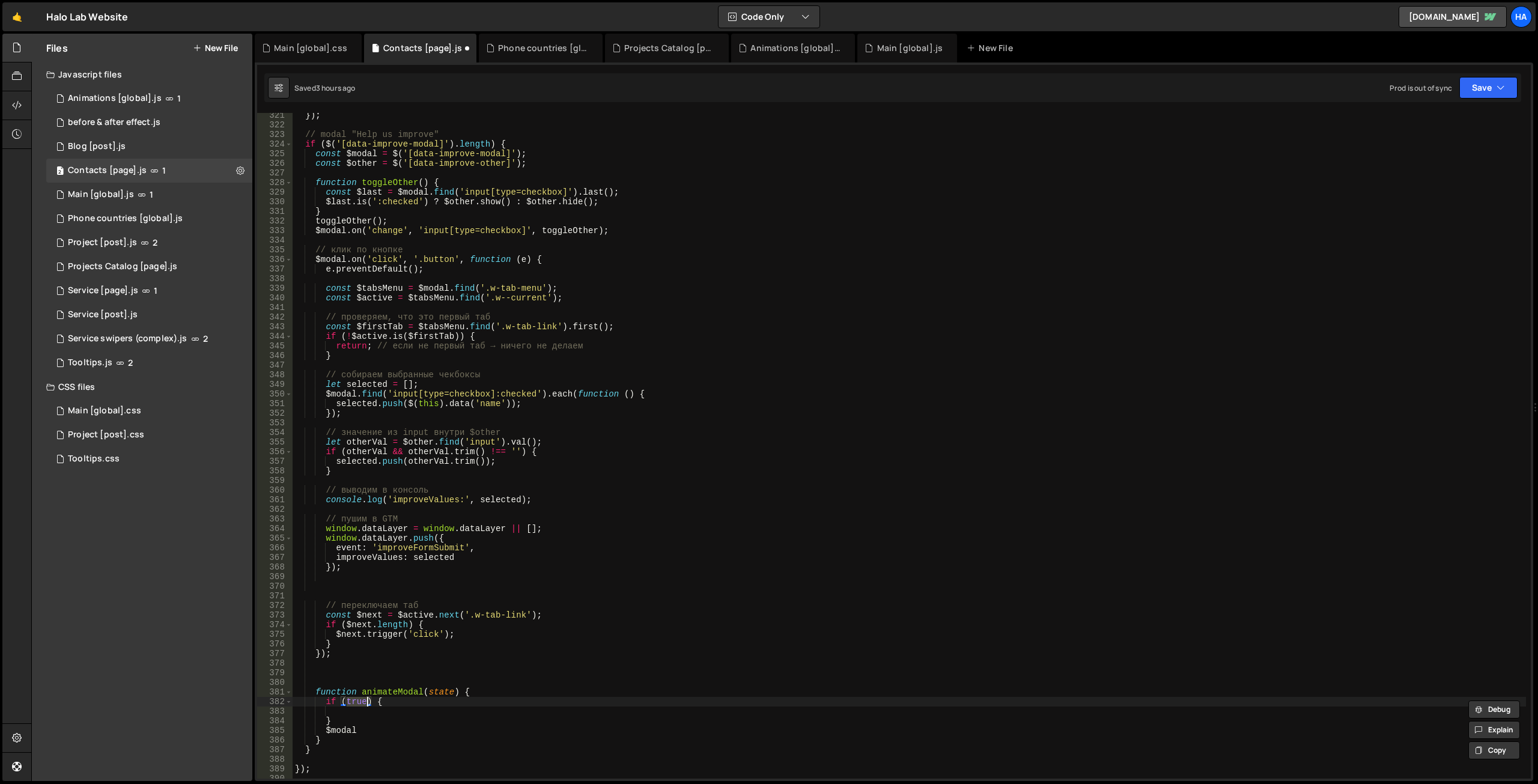
click at [444, 698] on div "}) ; // modal "Help us improve" if ( $ ( '[data-improve-modal]' ) . length ) { …" at bounding box center [908, 452] width 1233 height 684
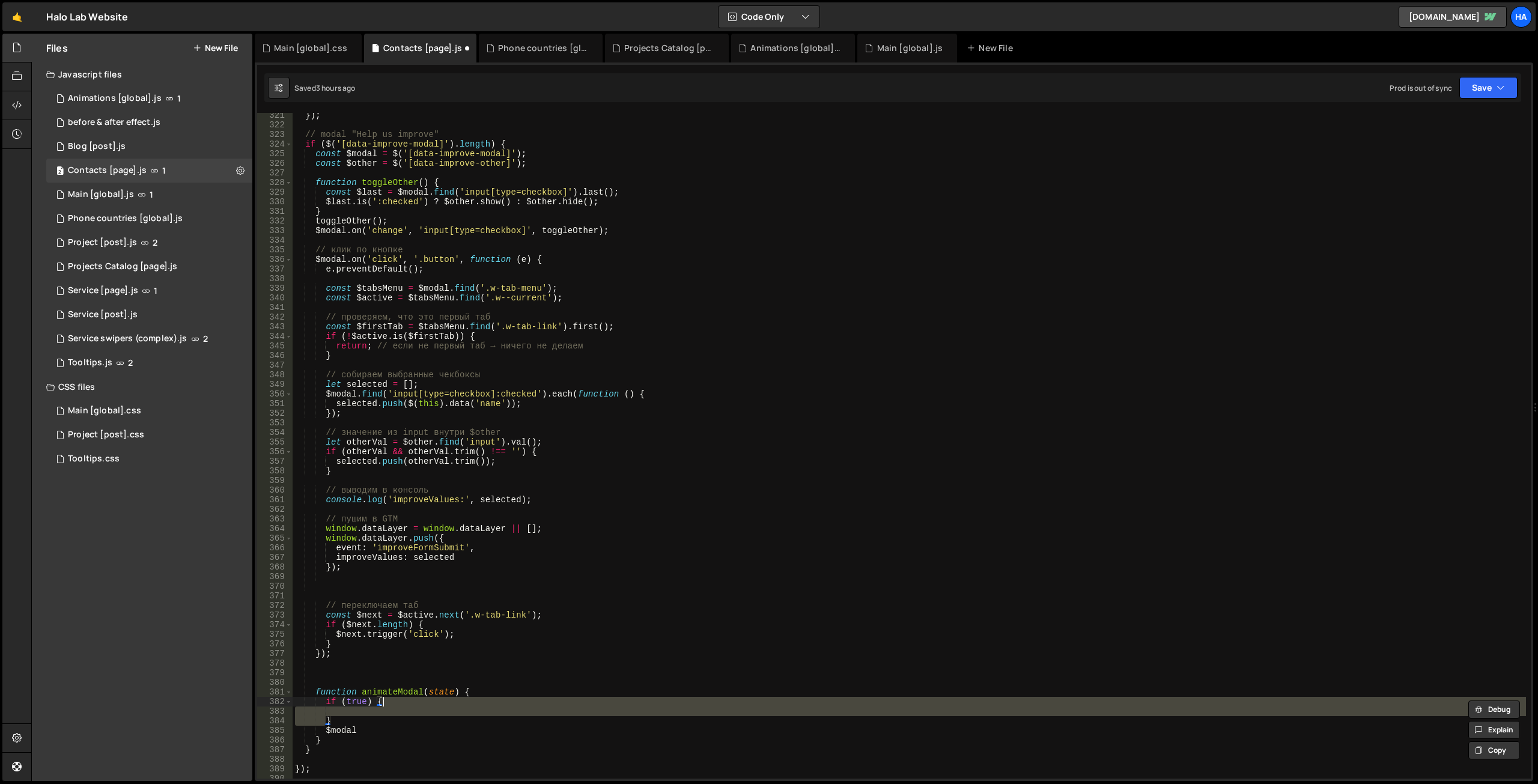
click at [444, 692] on div "}) ; // modal "Help us improve" if ( $ ( '[data-improve-modal]' ) . length ) { …" at bounding box center [908, 452] width 1233 height 684
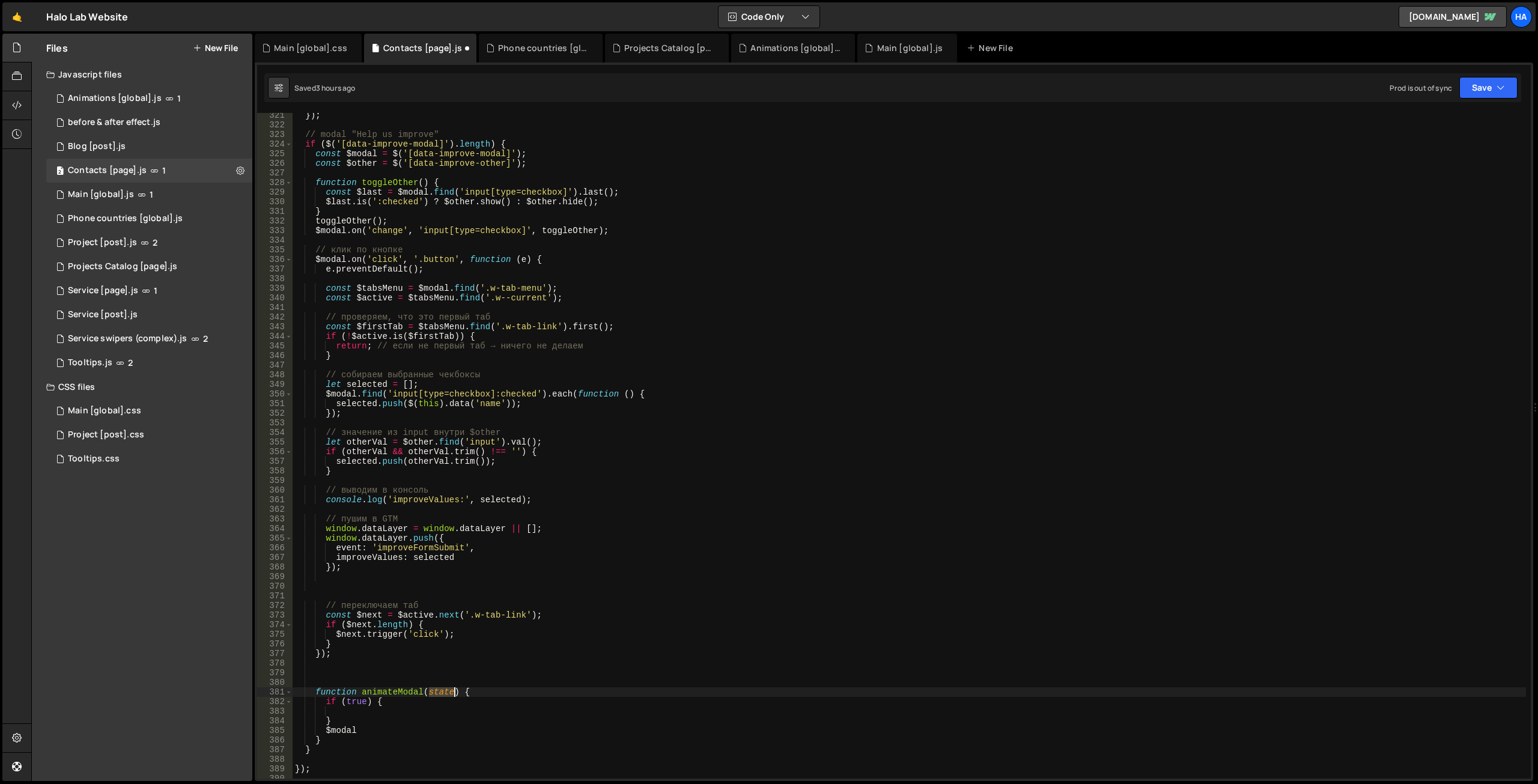
click at [444, 692] on div "}) ; // modal "Help us improve" if ( $ ( '[data-improve-modal]' ) . length ) { …" at bounding box center [908, 452] width 1233 height 684
click at [364, 702] on div "}) ; // modal "Help us improve" if ( $ ( '[data-improve-modal]' ) . length ) { …" at bounding box center [908, 452] width 1233 height 684
paste textarea "stat"
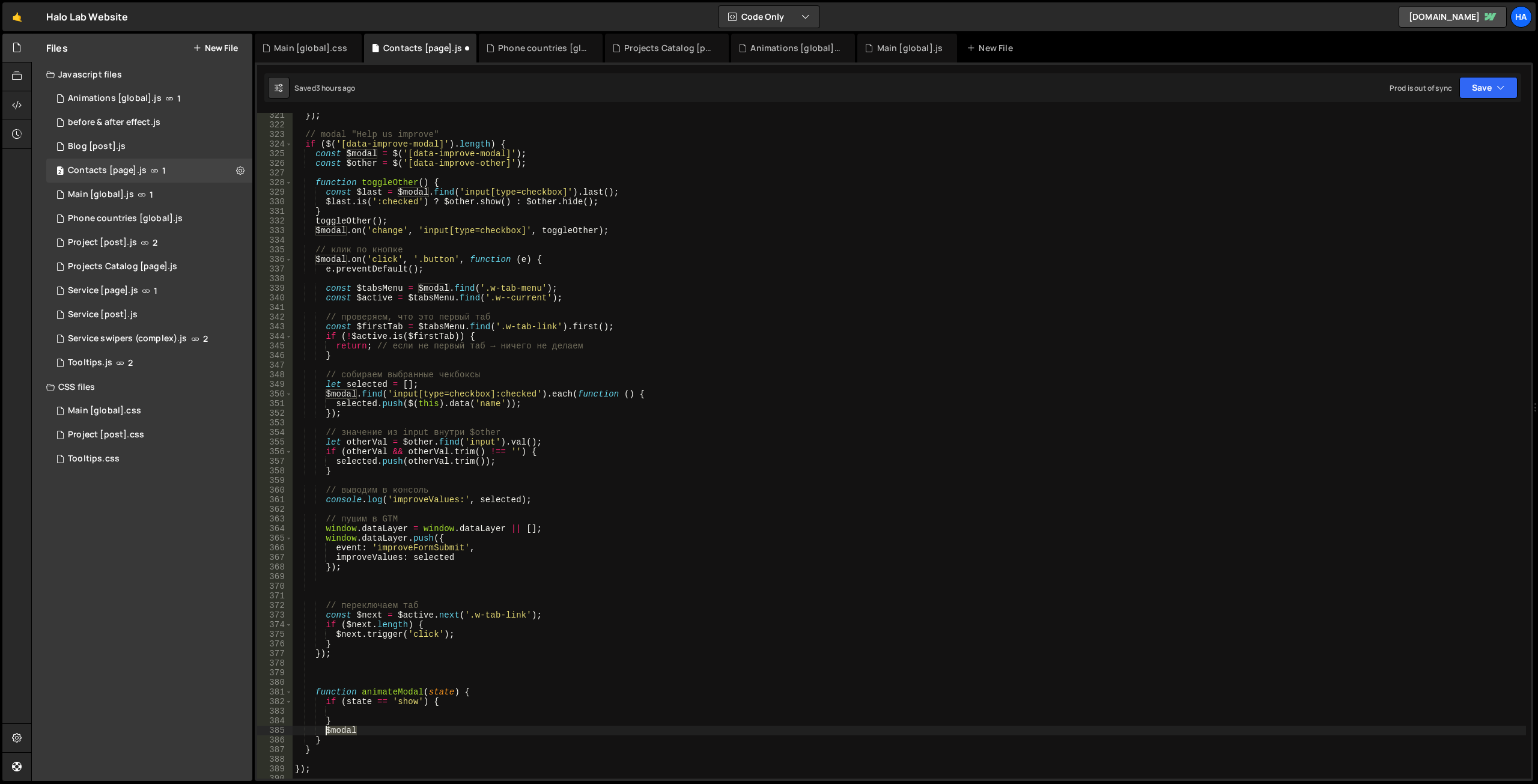
drag, startPoint x: 381, startPoint y: 729, endPoint x: 324, endPoint y: 731, distance: 57.0
click at [324, 731] on div "}) ; // modal "Help us improve" if ( $ ( '[data-improve-modal]' ) . length ) { …" at bounding box center [908, 452] width 1233 height 684
type textarea "$modal"
click at [355, 713] on div "}) ; // modal "Help us improve" if ( $ ( '[data-improve-modal]' ) . length ) { …" at bounding box center [908, 452] width 1233 height 684
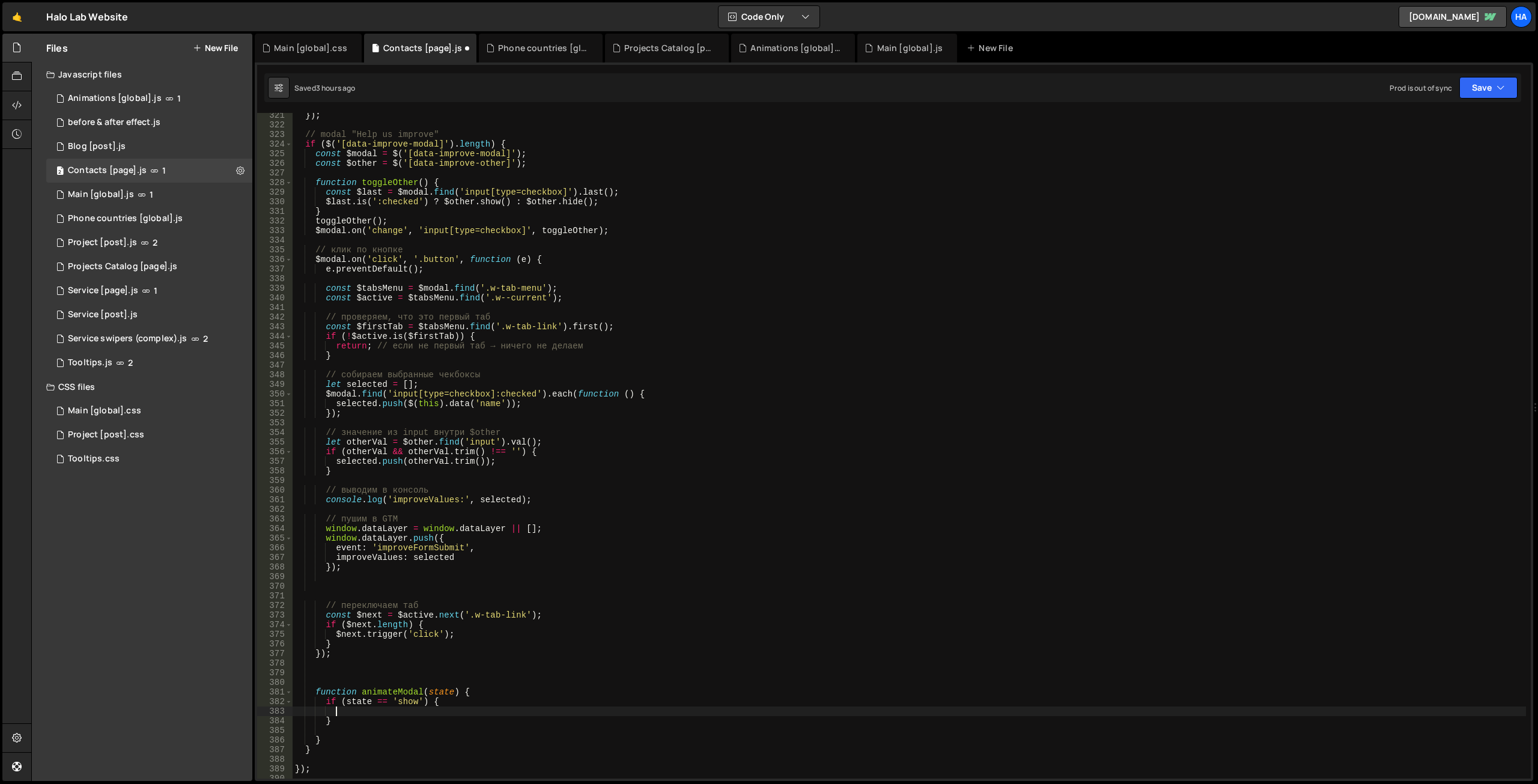
paste textarea "$modal"
type textarea "$modal.css();"
click at [352, 726] on div "}) ; // modal "Help us improve" if ( $ ( '[data-improve-modal]' ) . length ) { …" at bounding box center [908, 452] width 1233 height 684
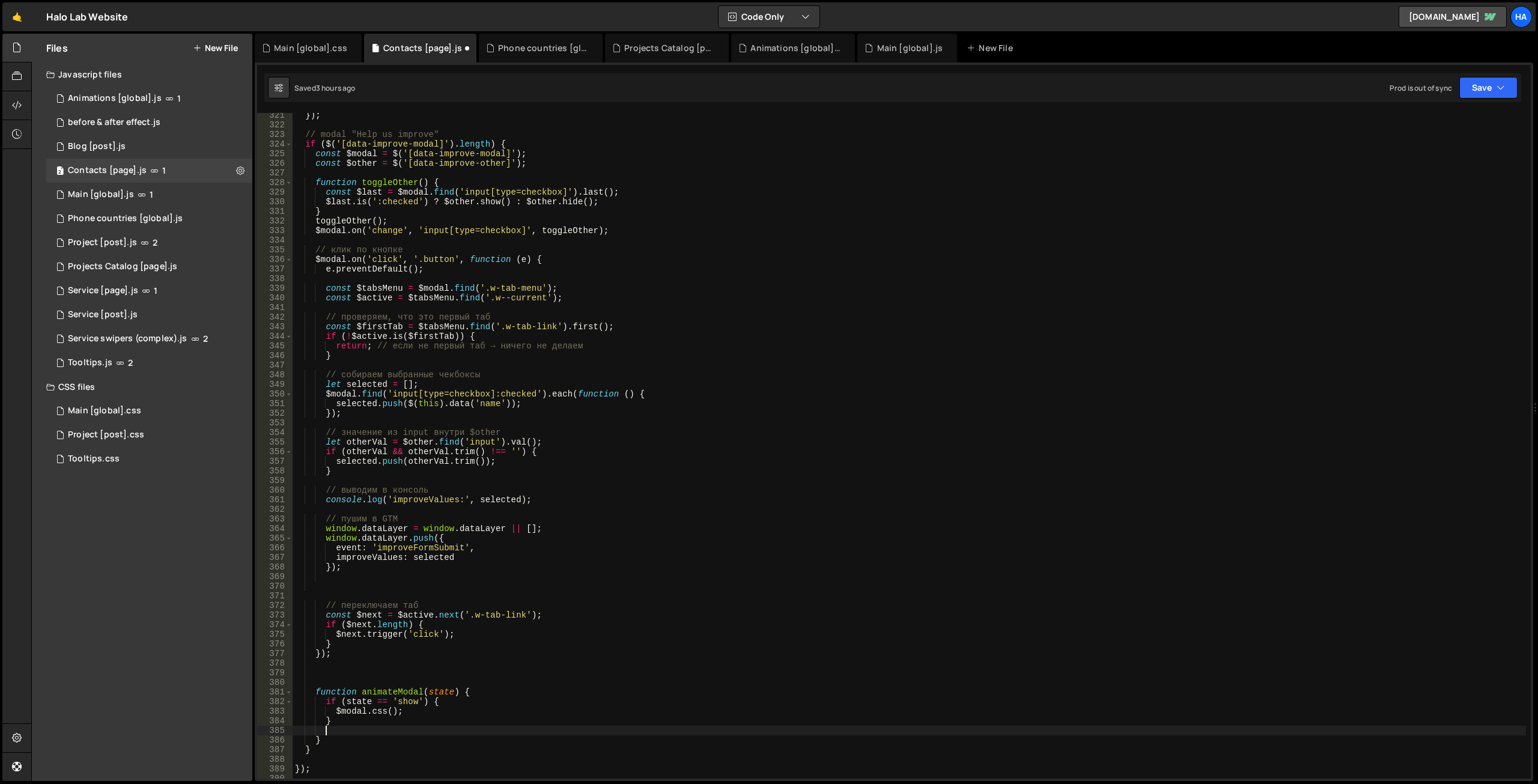
click at [357, 723] on div "}) ; // modal "Help us improve" if ( $ ( '[data-improve-modal]' ) . length ) { …" at bounding box center [908, 452] width 1233 height 684
type textarea "} else if () {}"
drag, startPoint x: 346, startPoint y: 698, endPoint x: 422, endPoint y: 700, distance: 76.0
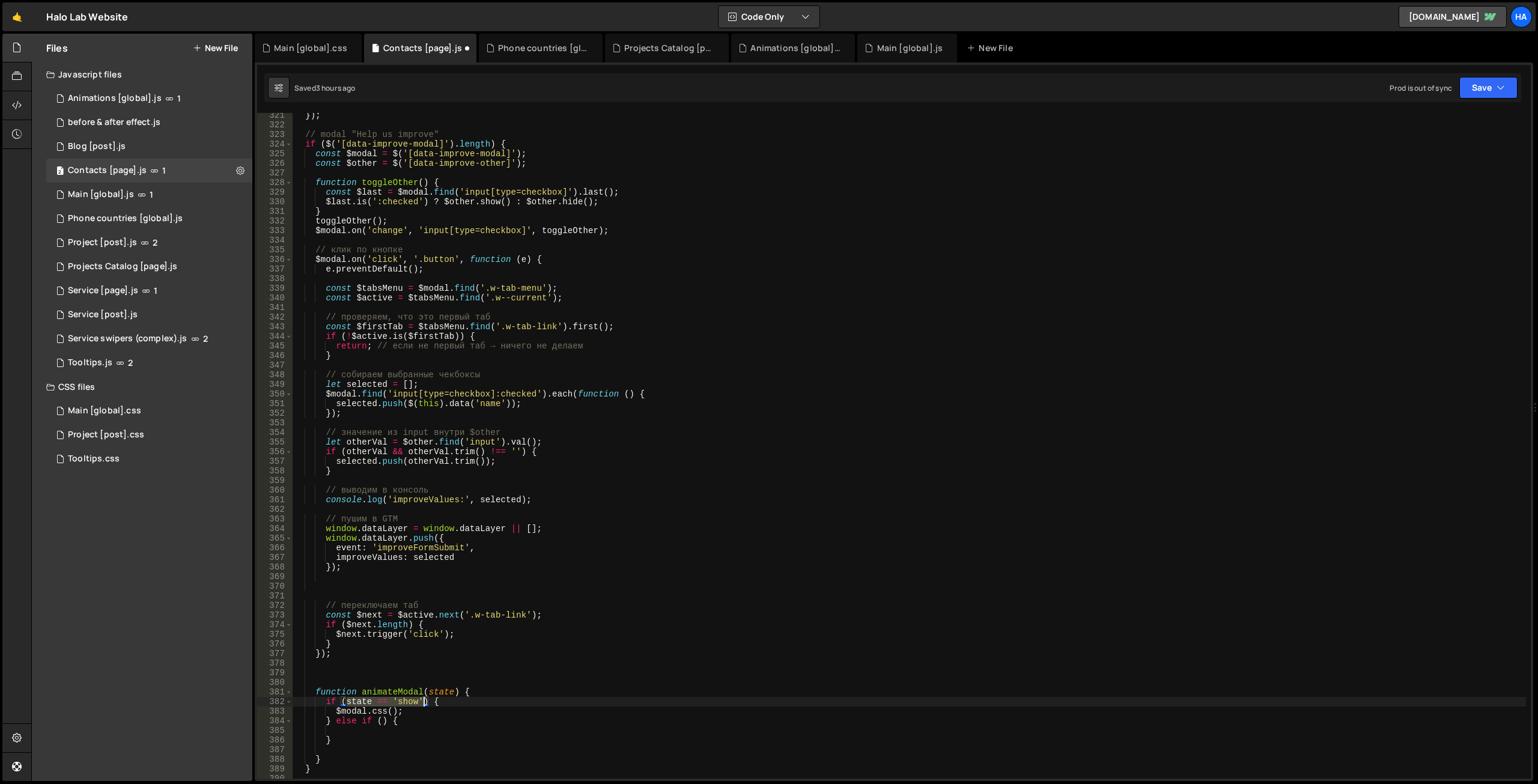
click at [422, 700] on div "}) ; // modal "Help us improve" if ( $ ( '[data-improve-modal]' ) . length ) { …" at bounding box center [908, 452] width 1233 height 684
click at [394, 711] on div "}) ; // modal "Help us improve" if ( $ ( '[data-improve-modal]' ) . length ) { …" at bounding box center [908, 452] width 1233 height 684
click at [381, 720] on div "}) ; // modal "Help us improve" if ( $ ( '[data-improve-modal]' ) . length ) { …" at bounding box center [908, 452] width 1233 height 684
paste textarea "state == 'show'"
click at [445, 723] on div "}) ; // modal "Help us improve" if ( $ ( '[data-improve-modal]' ) . length ) { …" at bounding box center [908, 452] width 1233 height 684
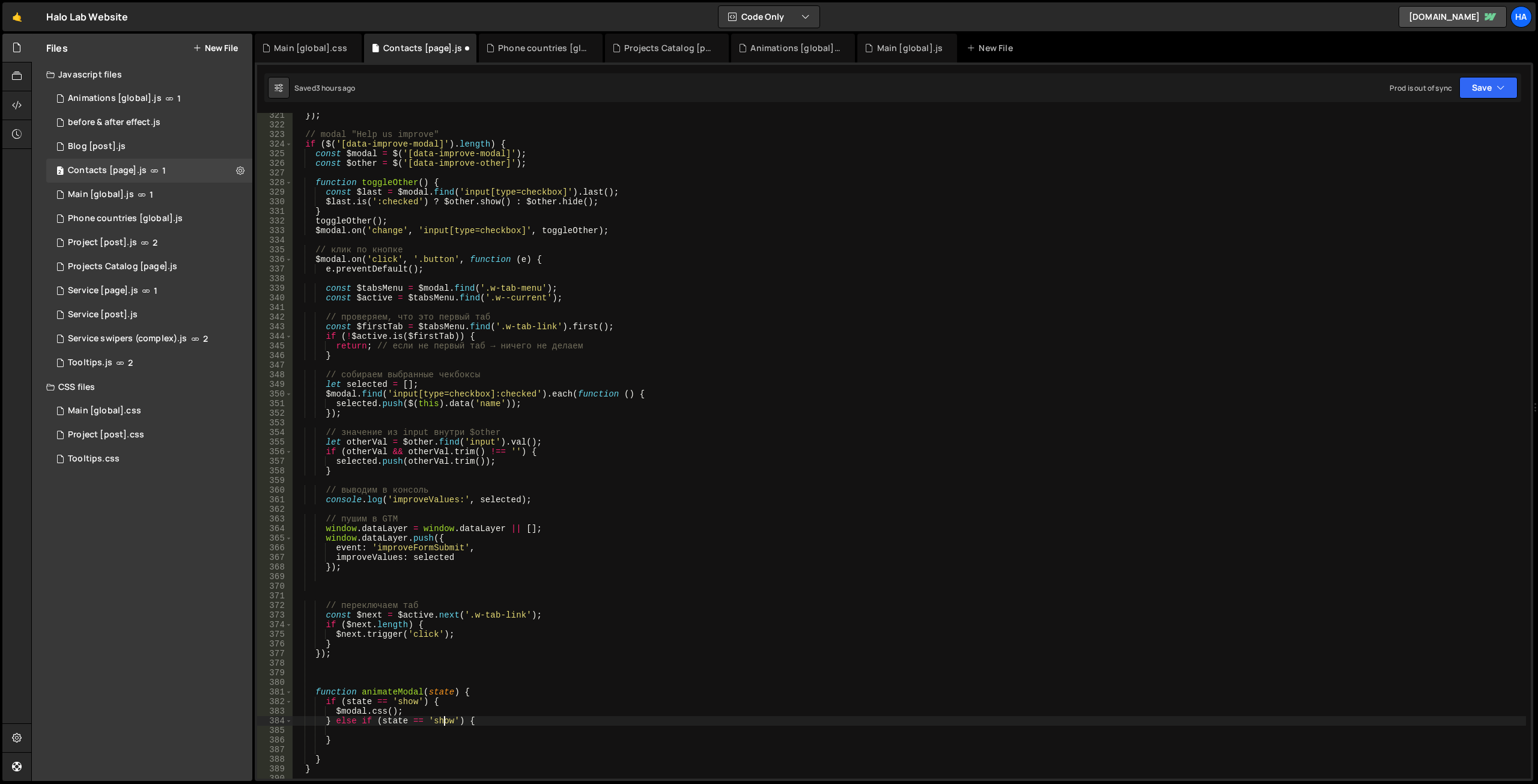
click at [445, 723] on div "}) ; // modal "Help us improve" if ( $ ( '[data-improve-modal]' ) . length ) { …" at bounding box center [908, 452] width 1233 height 684
click at [497, 621] on div "}) ; // modal "Help us improve" if ( $ ( '[data-improve-modal]' ) . length ) { …" at bounding box center [908, 452] width 1233 height 684
drag, startPoint x: 420, startPoint y: 710, endPoint x: 340, endPoint y: 710, distance: 80.0
click at [340, 710] on div "}) ; // modal "Help us improve" if ( $ ( '[data-improve-modal]' ) . length ) { …" at bounding box center [908, 452] width 1233 height 684
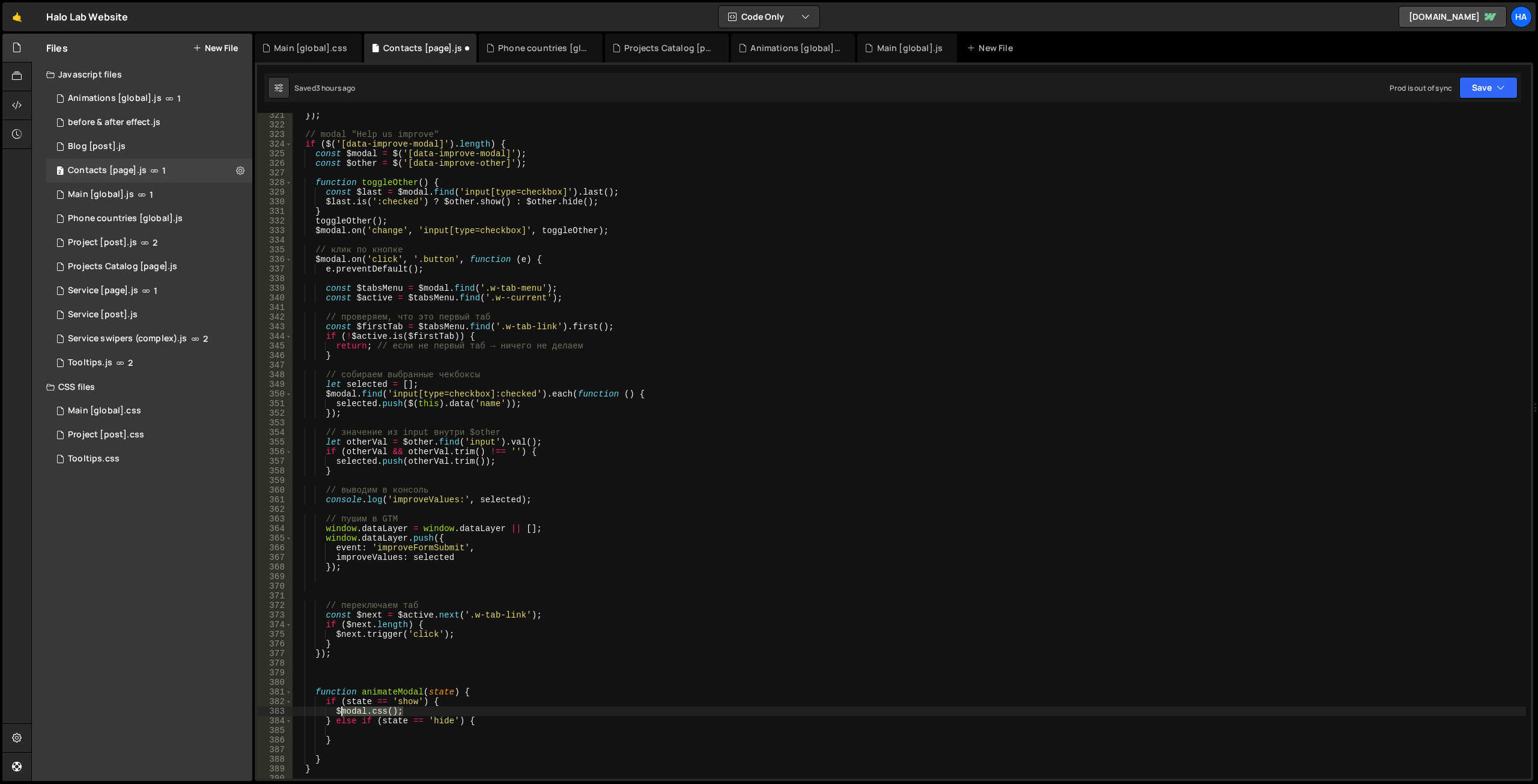
scroll to position [0, 7]
click at [391, 710] on div "}) ; // modal "Help us improve" if ( $ ( '[data-improve-modal]' ) . length ) { …" at bounding box center [908, 445] width 1233 height 665
paste textarea "transform: translateY(42px);"
click at [397, 706] on div "}) ; // modal "Help us improve" if ( $ ( '[data-improve-modal]' ) . length ) { …" at bounding box center [908, 452] width 1233 height 684
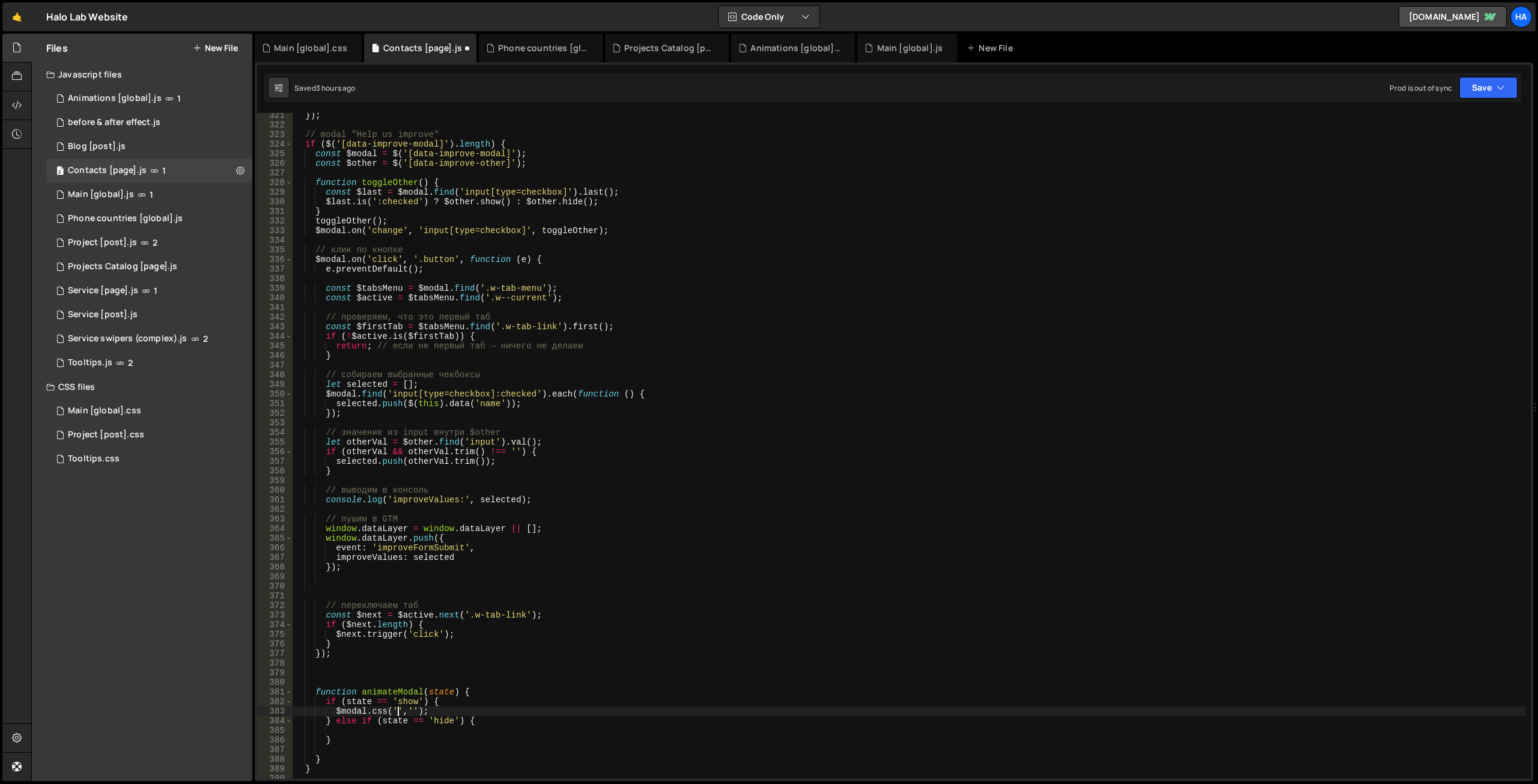
paste textarea "transform: translateY(42px);"
click at [468, 709] on div "}) ; // modal "Help us improve" if ( $ ( '[data-improve-modal]' ) . length ) { …" at bounding box center [908, 452] width 1233 height 684
click at [516, 715] on div "}) ; // modal "Help us improve" if ( $ ( '[data-improve-modal]' ) . length ) { …" at bounding box center [908, 452] width 1233 height 684
drag, startPoint x: 537, startPoint y: 708, endPoint x: 457, endPoint y: 711, distance: 80.1
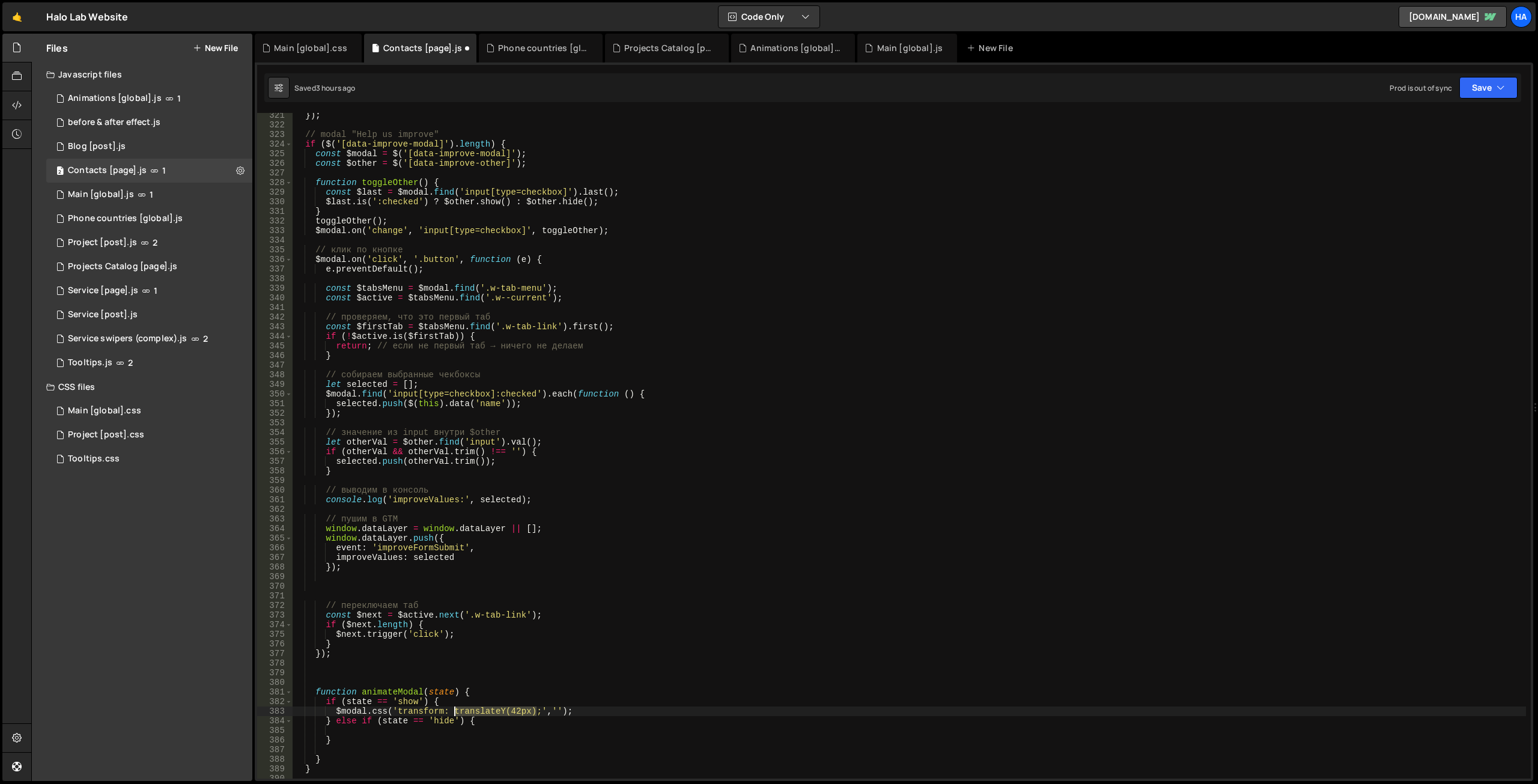
click at [457, 711] on div "}) ; // modal "Help us improve" if ( $ ( '[data-improve-modal]' ) . length ) { …" at bounding box center [908, 452] width 1233 height 684
paste textarea "translateY(42px)"
click at [527, 713] on div "}) ; // modal "Help us improve" if ( $ ( '[data-improve-modal]' ) . length ) { …" at bounding box center [908, 452] width 1233 height 684
type textarea "$modal.css('transform','translateY(0%)');"
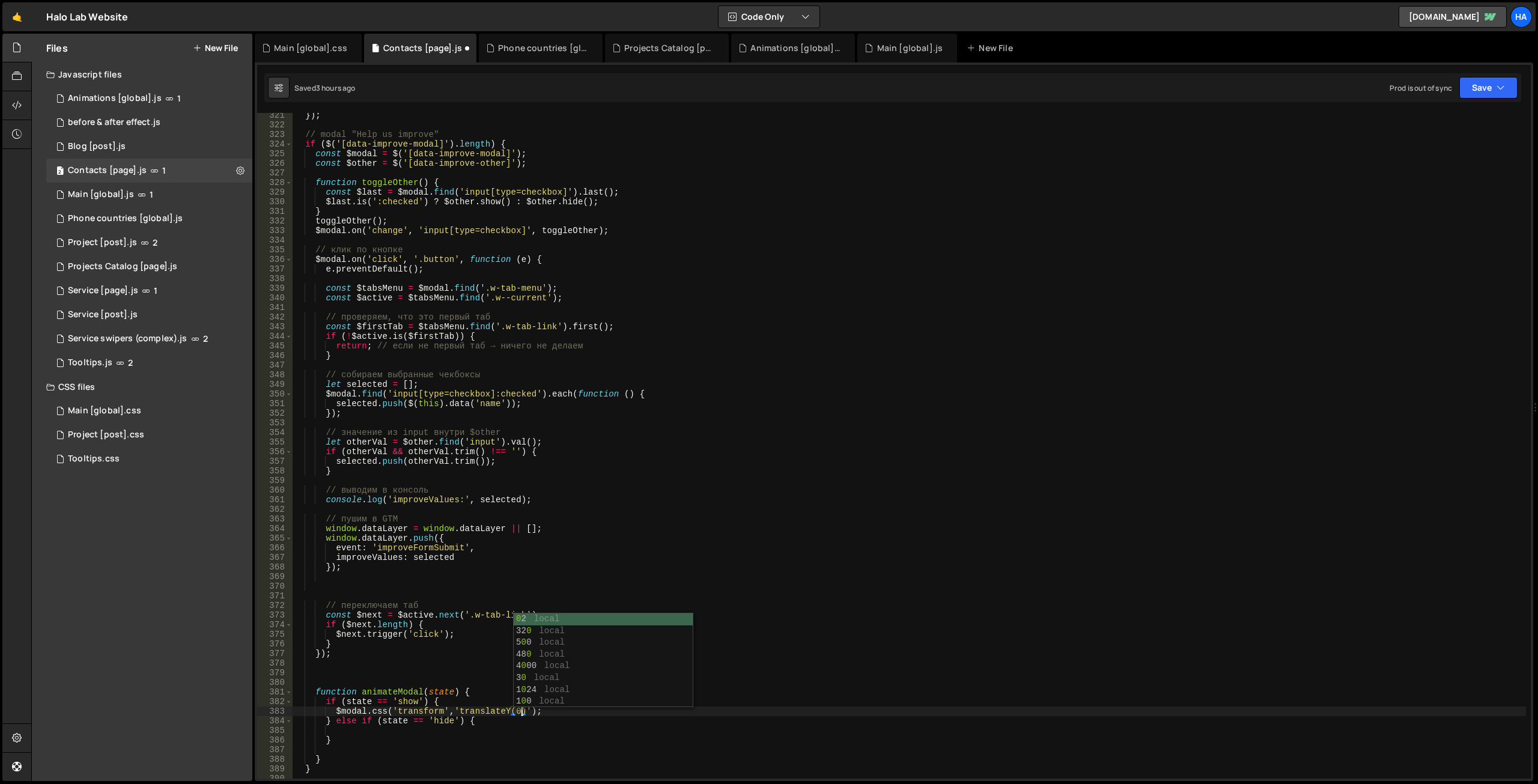
scroll to position [0, 17]
drag, startPoint x: 565, startPoint y: 708, endPoint x: 262, endPoint y: 709, distance: 303.0
click at [262, 709] on div "$modal.css('transform','translateY(0%)'); 321 322 323 324 325 326 327 328 329 3…" at bounding box center [894, 445] width 1274 height 665
click at [420, 729] on div "}) ; // modal "Help us improve" if ( $ ( '[data-improve-modal]' ) . length ) { …" at bounding box center [908, 452] width 1233 height 684
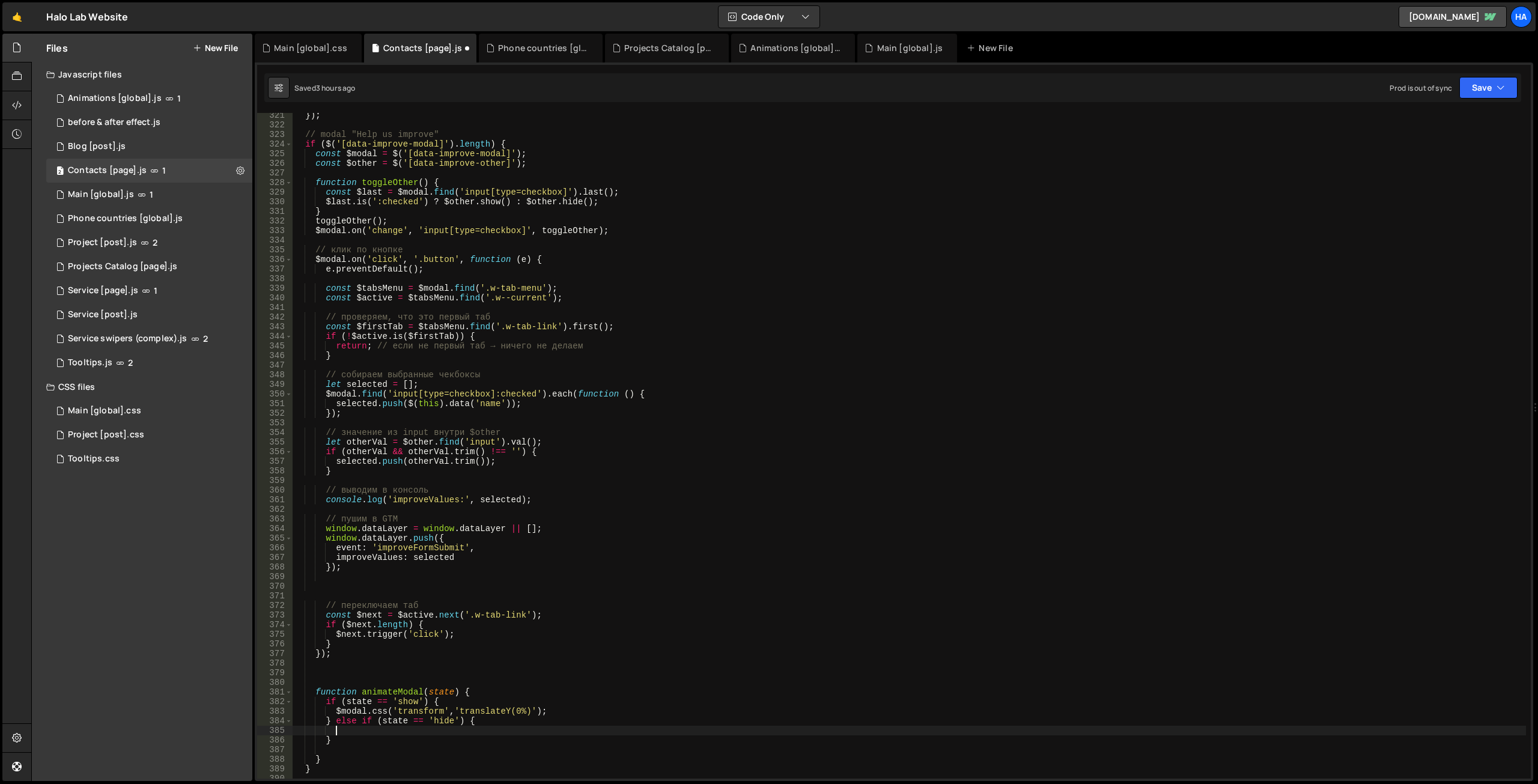
paste textarea "$modal.css('transform','translateY(0%)');"
click at [558, 727] on div "}) ; // modal "Help us improve" if ( $ ( '[data-improve-modal]' ) . length ) { …" at bounding box center [908, 452] width 1233 height 684
click at [470, 687] on div "}) ; // modal "Help us improve" if ( $ ( '[data-improve-modal]' ) . length ) { …" at bounding box center [908, 452] width 1233 height 684
type textarea "function animateModal(state) {"
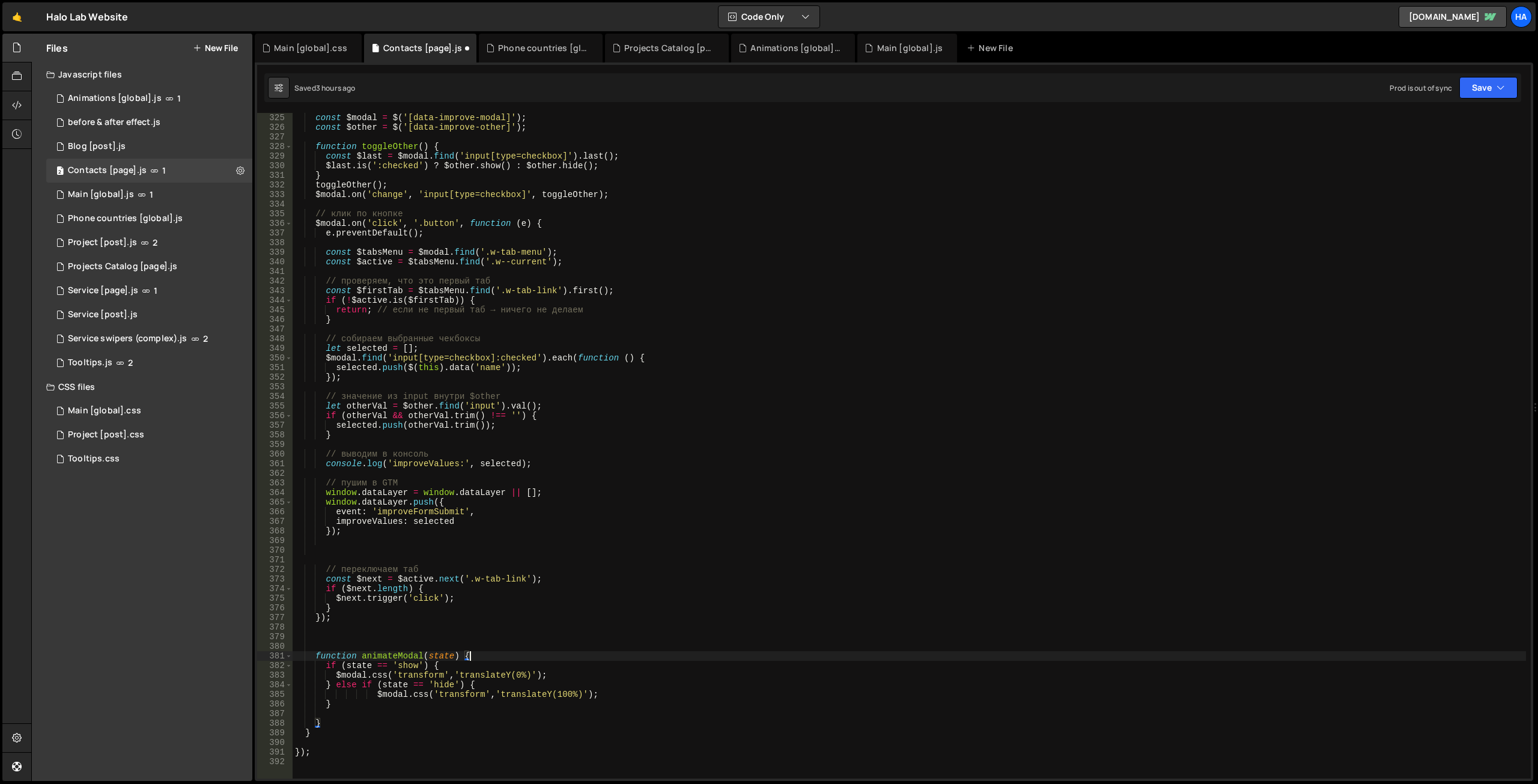
scroll to position [3113, 0]
click at [396, 652] on div "const $modal = $ ( '[data-improve-modal]' ) ; const $other = $ ( '[data-improve…" at bounding box center [908, 455] width 1233 height 684
click at [465, 650] on div "const $modal = $ ( '[data-improve-modal]' ) ; const $other = $ ( '[data-improve…" at bounding box center [908, 455] width 1233 height 684
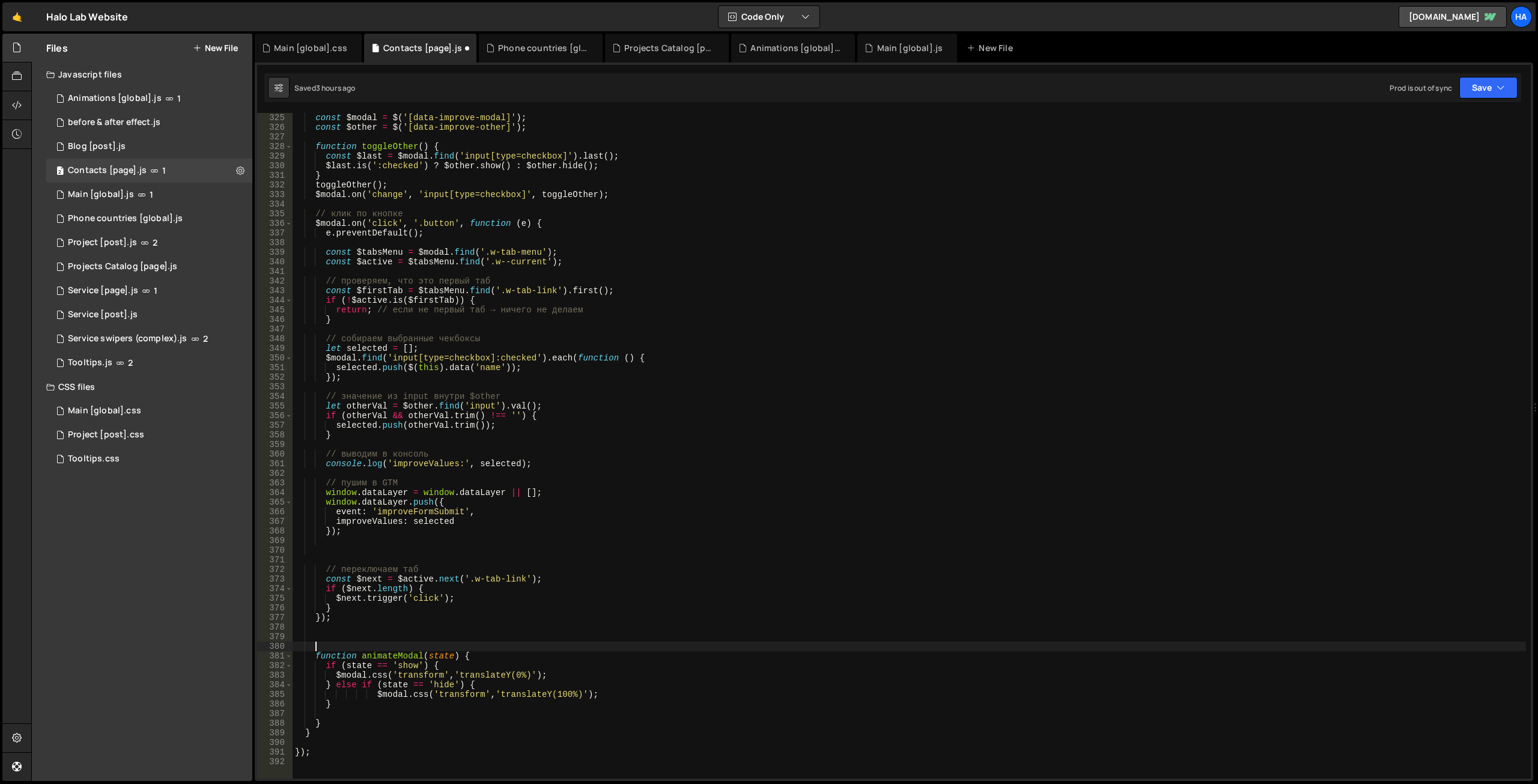
click at [468, 657] on div "const $modal = $ ( '[data-improve-modal]' ) ; const $other = $ ( '[data-improve…" at bounding box center [908, 455] width 1233 height 684
click at [407, 654] on div "const $modal = $ ( '[data-improve-modal]' ) ; const $other = $ ( '[data-improve…" at bounding box center [908, 455] width 1233 height 684
click at [469, 654] on div "const $modal = $ ( '[data-improve-modal]' ) ; const $other = $ ( '[data-improve…" at bounding box center [908, 455] width 1233 height 684
click at [340, 720] on div "const $modal = $ ( '[data-improve-modal]' ) ; const $other = $ ( '[data-improve…" at bounding box center [908, 455] width 1233 height 684
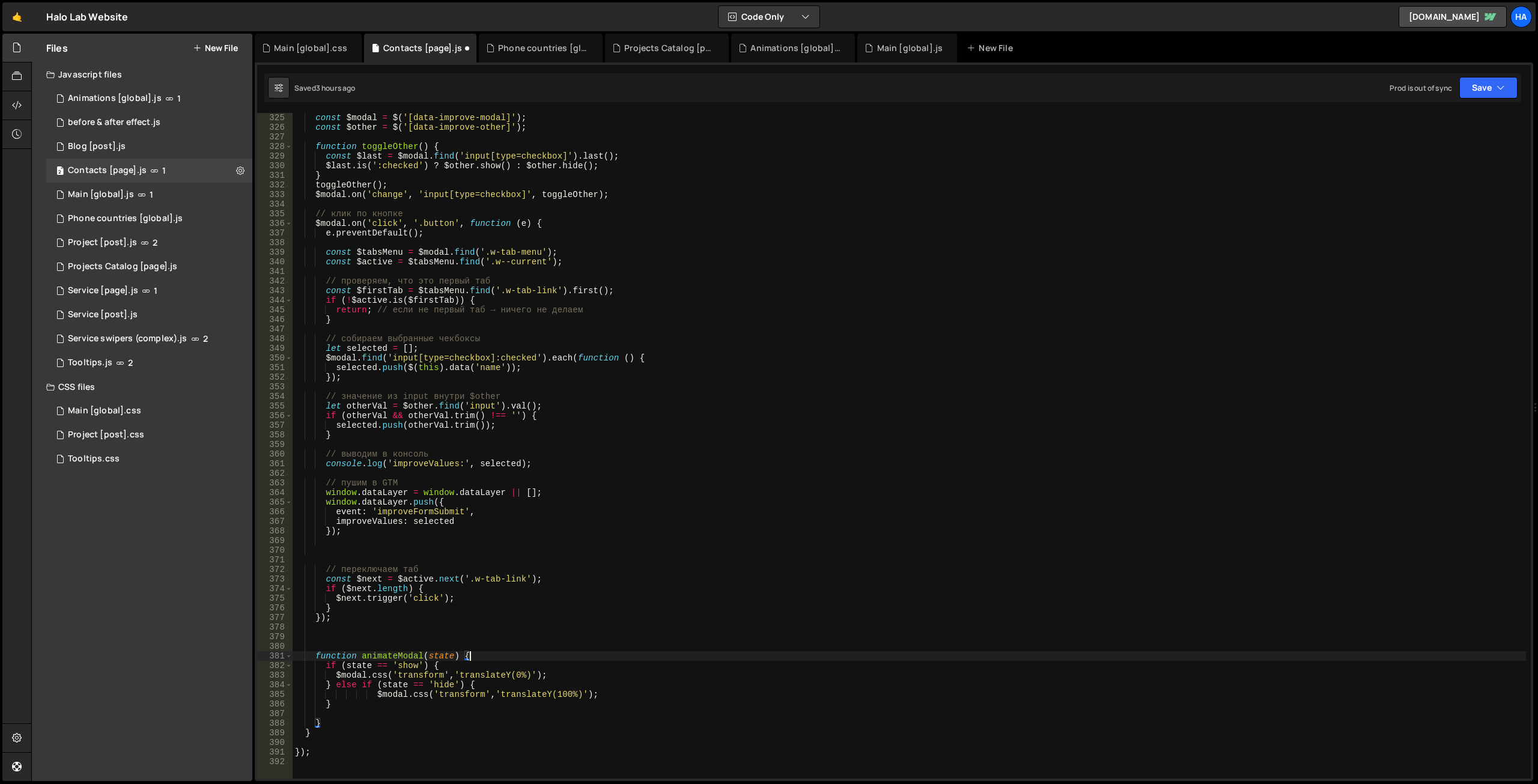
type textarea "}"
paste textarea "animateModal"
click at [494, 590] on div "const $modal = $ ( '[data-improve-modal]' ) ; const $other = $ ( '[data-improve…" at bounding box center [908, 455] width 1233 height 684
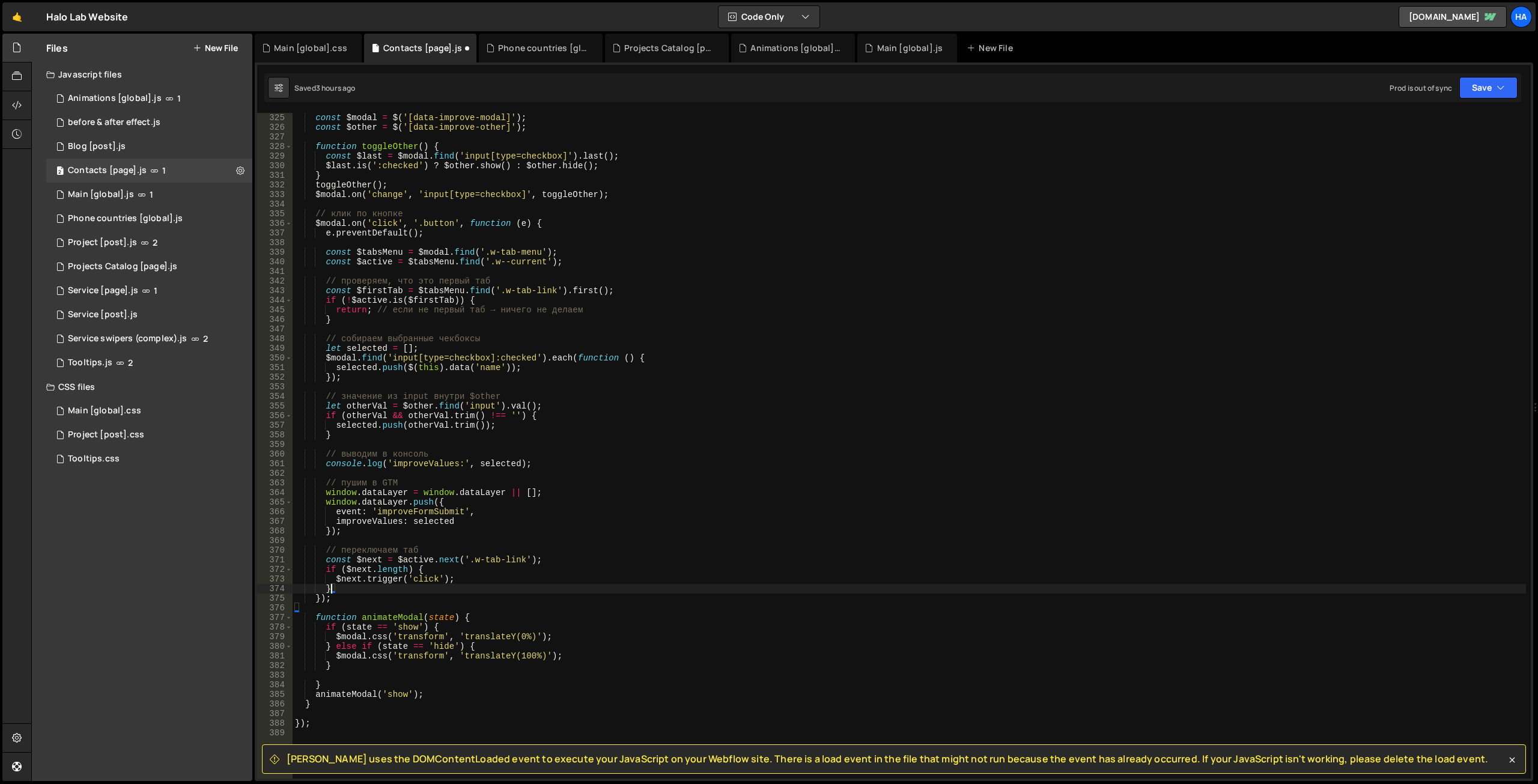
scroll to position [0, 2]
type textarea "}"
click at [1507, 88] on button "Save" at bounding box center [1488, 88] width 58 height 22
click at [1461, 124] on div "Saved just now" at bounding box center [1448, 130] width 125 height 14
click at [1499, 96] on button "Save" at bounding box center [1488, 88] width 58 height 22
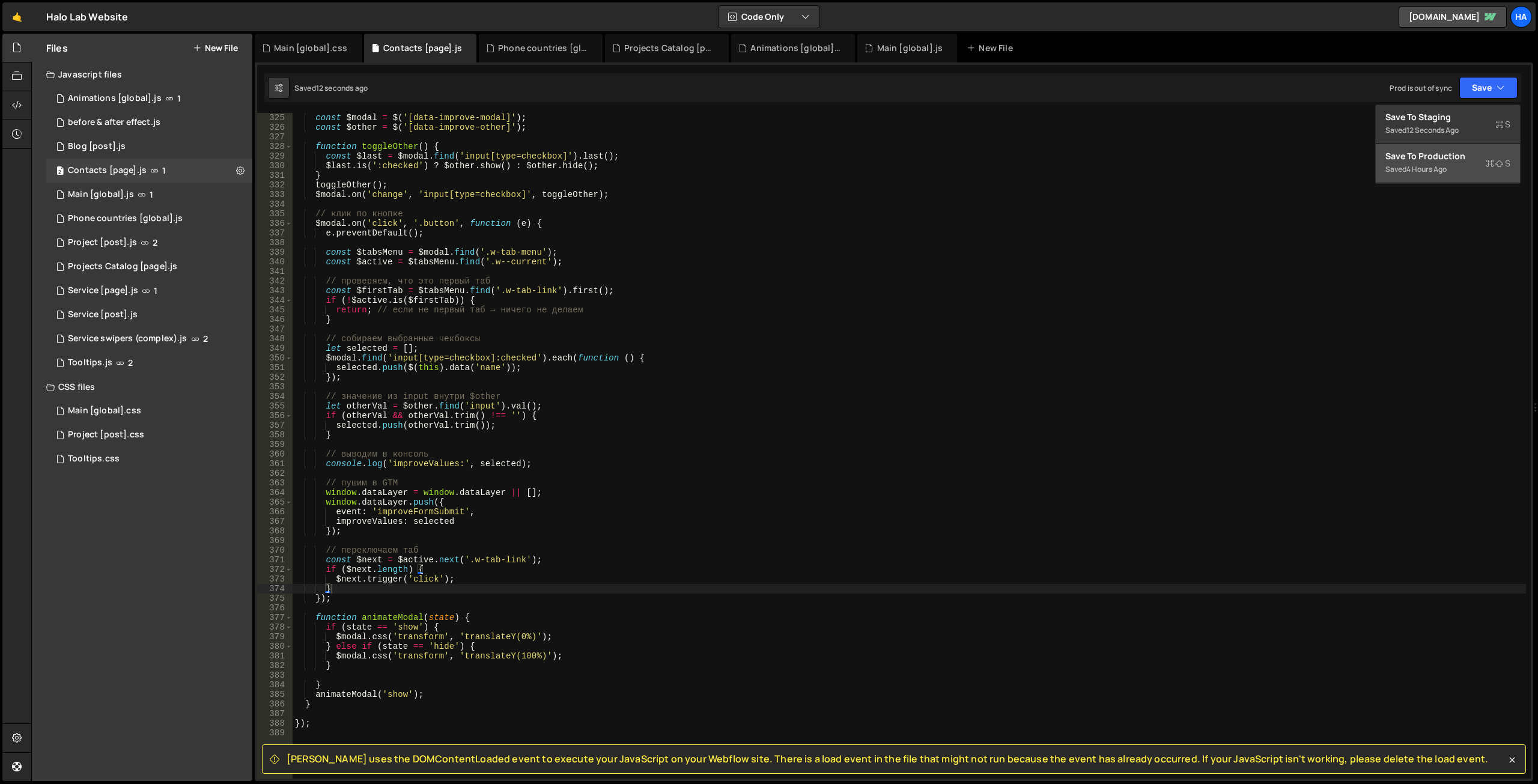
click at [1461, 159] on div "Save to Production S" at bounding box center [1448, 156] width 125 height 12
